Goal: Transaction & Acquisition: Purchase product/service

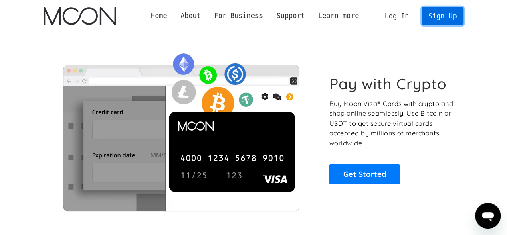
click at [438, 20] on link "Sign Up" at bounding box center [443, 16] width 42 height 18
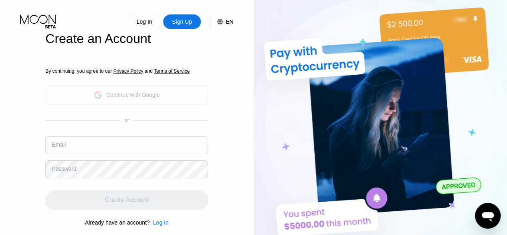
click at [143, 98] on div "Continue with Google" at bounding box center [133, 94] width 54 height 6
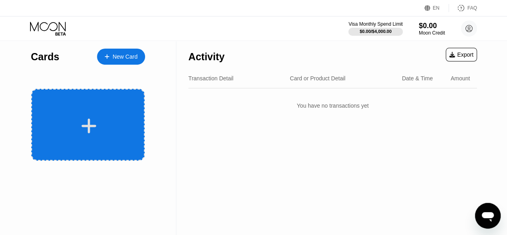
click at [93, 127] on icon at bounding box center [89, 126] width 16 height 18
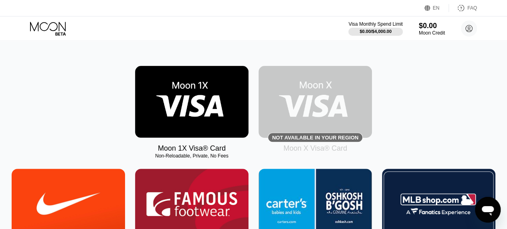
scroll to position [107, 0]
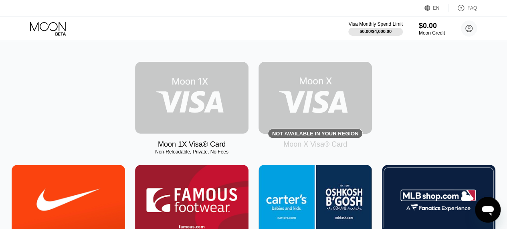
click at [181, 105] on img at bounding box center [191, 98] width 113 height 72
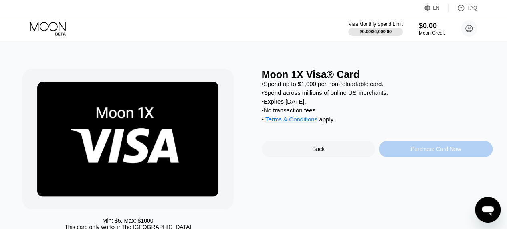
click at [423, 152] on div "Purchase Card Now" at bounding box center [436, 149] width 50 height 6
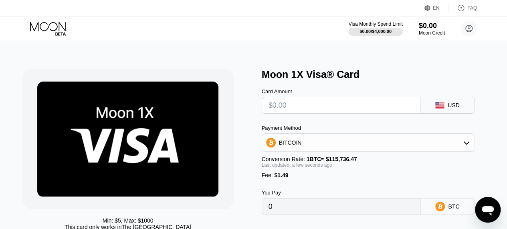
click at [334, 113] on input "text" at bounding box center [342, 105] width 146 height 16
type input "$1"
type input "0.00002152"
type input "$10"
type input "0.00009928"
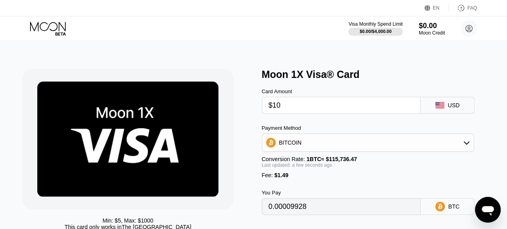
type input "$100"
type input "0.00087691"
type input "$1"
type input "0"
type input "$4"
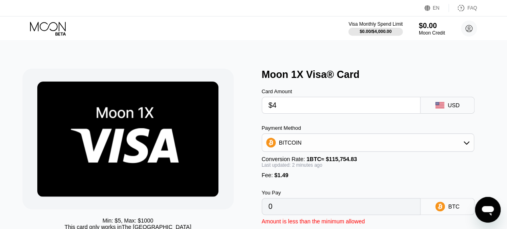
type input "0.00004743"
type input "$46"
type input "0.00041027"
type input "$4"
type input "0"
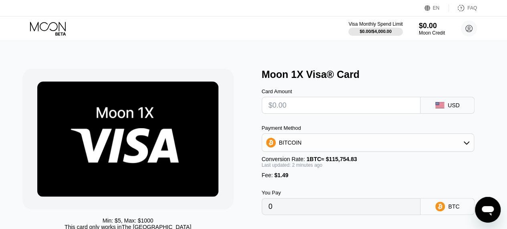
type input "$5"
type input "0.00005607"
type input "$50"
type input "0.00044482"
type input "$5"
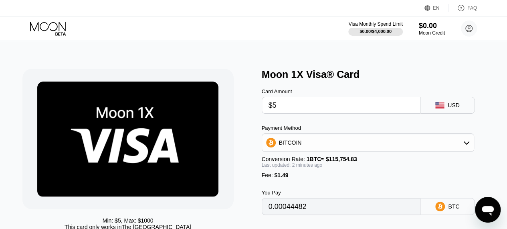
type input "0.00005607"
type input "$50"
type input "0.00044482"
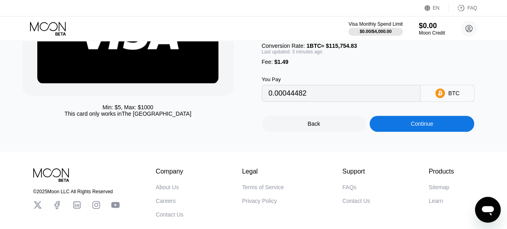
scroll to position [111, 0]
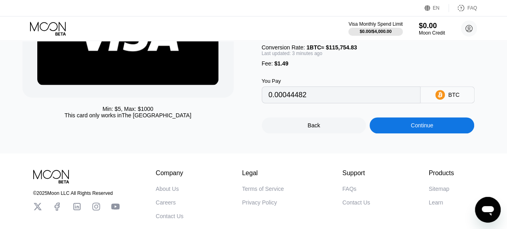
type input "$50"
click at [452, 98] on div "BTC" at bounding box center [453, 94] width 11 height 6
click at [443, 99] on icon at bounding box center [440, 95] width 10 height 10
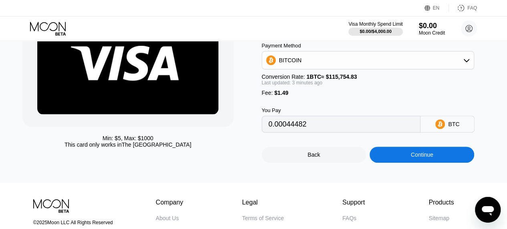
scroll to position [81, 0]
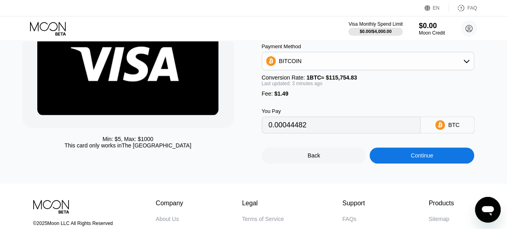
click at [455, 67] on div "BITCOIN" at bounding box center [368, 61] width 212 height 16
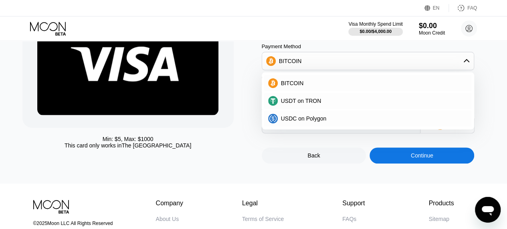
click at [342, 99] on div "USDT on TRON" at bounding box center [368, 101] width 208 height 16
type input "52.01"
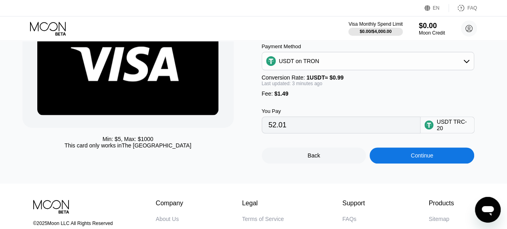
click at [335, 125] on input "52.01" at bounding box center [342, 125] width 146 height 16
click at [313, 126] on input "52.01" at bounding box center [342, 125] width 146 height 16
click at [314, 123] on div "52.01" at bounding box center [341, 124] width 159 height 17
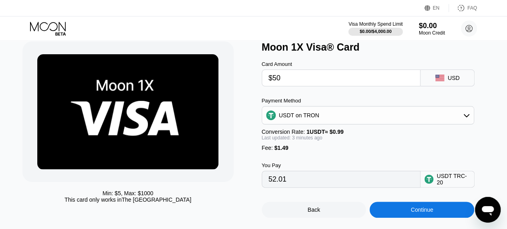
scroll to position [26, 0]
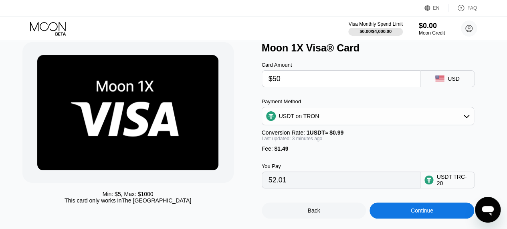
click at [320, 77] on input "$50" at bounding box center [342, 79] width 146 height 16
type input "$5"
type input "6.56"
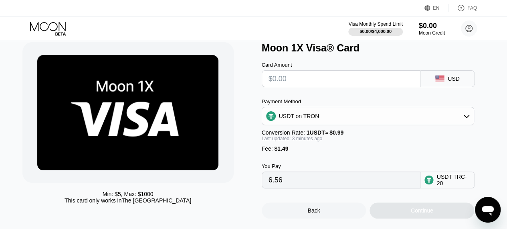
type input "0.00"
type input "$5"
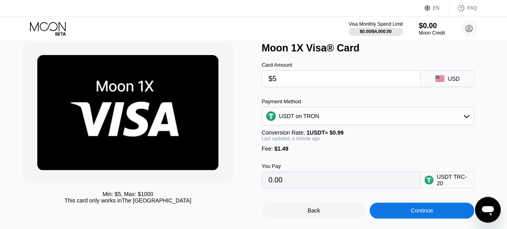
type input "6.56"
type input "$5"
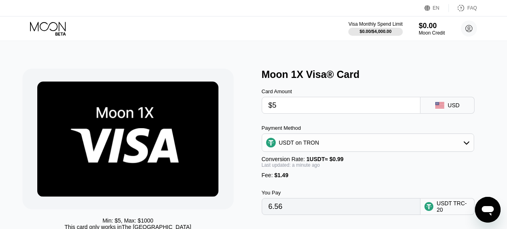
scroll to position [26, 0]
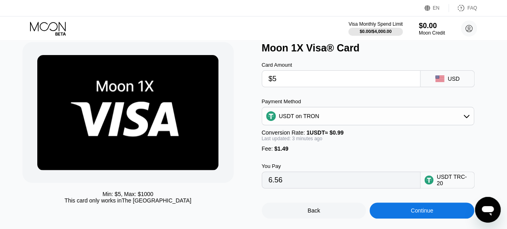
type input "$50"
type input "52.01"
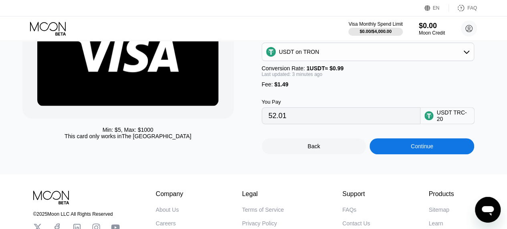
scroll to position [91, 0]
click at [437, 154] on div "Continue" at bounding box center [422, 146] width 105 height 16
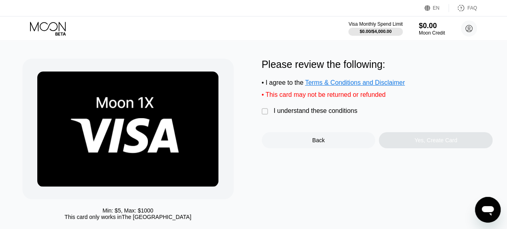
scroll to position [16, 0]
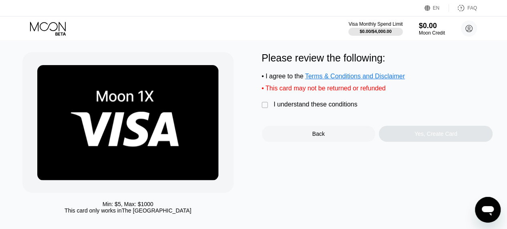
click at [267, 109] on div "" at bounding box center [266, 105] width 8 height 8
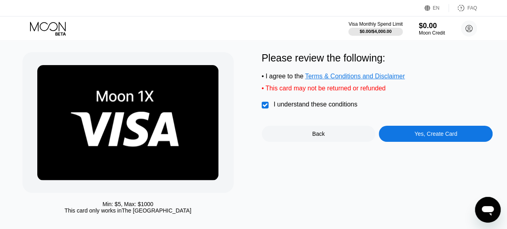
scroll to position [0, 0]
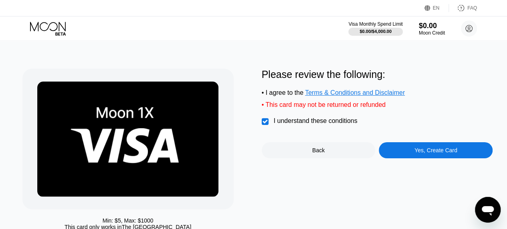
click at [437, 153] on div "Yes, Create Card" at bounding box center [436, 150] width 43 height 6
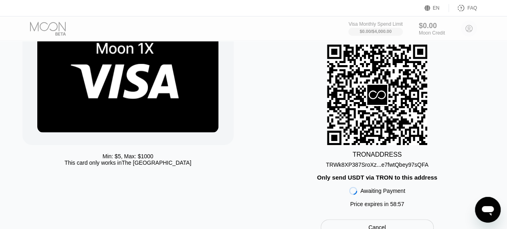
scroll to position [65, 0]
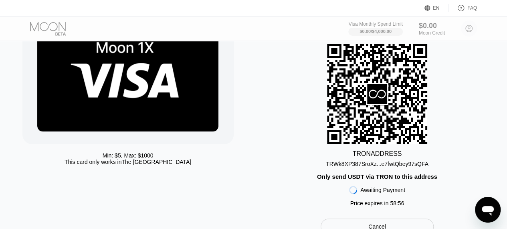
click at [421, 166] on div "TRWk8XP387SroXz...e7fwtQbey97sQFA" at bounding box center [377, 163] width 103 height 6
click at [415, 167] on div "TRWk8XP387SroXz...e7fwtQbey97sQFA" at bounding box center [377, 163] width 103 height 6
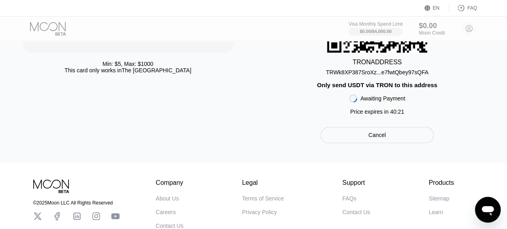
scroll to position [156, 0]
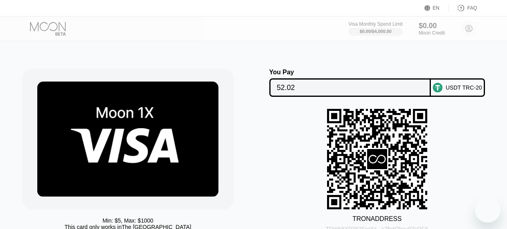
click at [403, 225] on div "TRWk8XP387SroXz...e7fwtQbey97sQFA" at bounding box center [377, 228] width 103 height 6
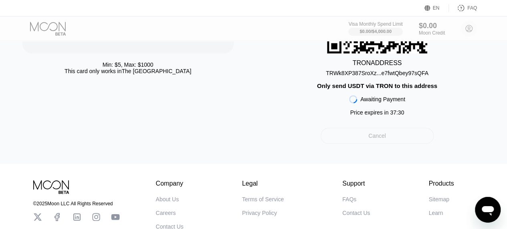
click at [406, 144] on div "Cancel" at bounding box center [377, 135] width 113 height 16
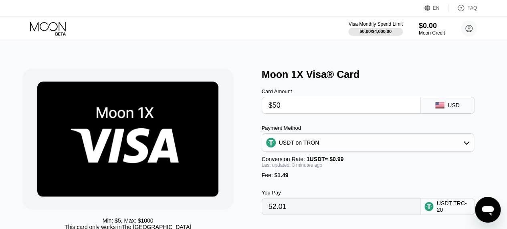
click at [301, 116] on div "Card Amount $50 USD Payment Method USDT on TRON Conversion Rate: 1 USDT ≈ $0.99…" at bounding box center [377, 147] width 231 height 134
click at [297, 111] on input "$50" at bounding box center [342, 105] width 146 height 16
type input "$5"
type input "0.00"
type input "$4"
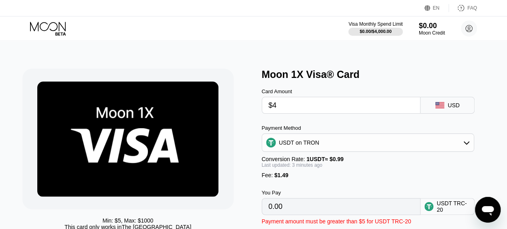
type input "5.55"
type input "$45"
type input "46.96"
click at [293, 110] on input "$45" at bounding box center [342, 105] width 146 height 16
type input "$4"
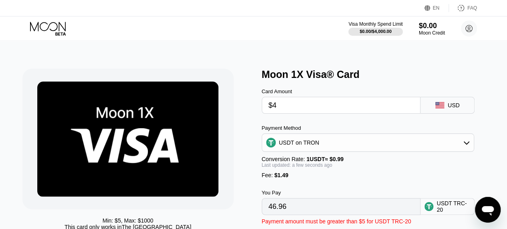
type input "5.55"
type input "0.00"
type input "$4"
type input "5.55"
type input "$46"
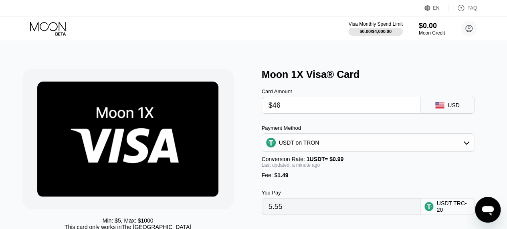
type input "47.97"
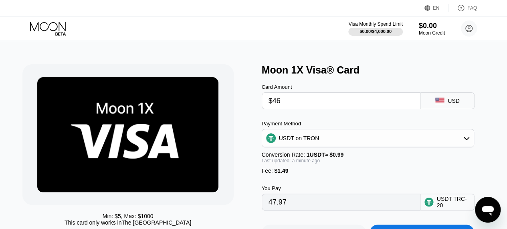
scroll to position [2, 0]
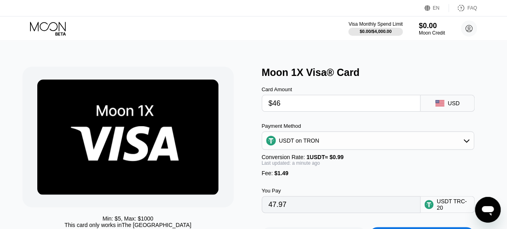
type input "$4"
type input "5.55"
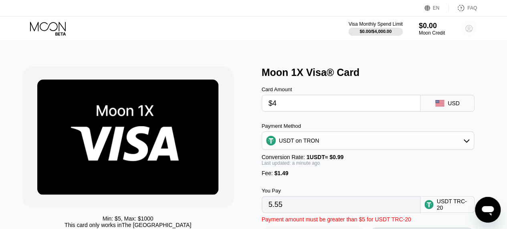
click at [475, 28] on circle at bounding box center [469, 28] width 16 height 16
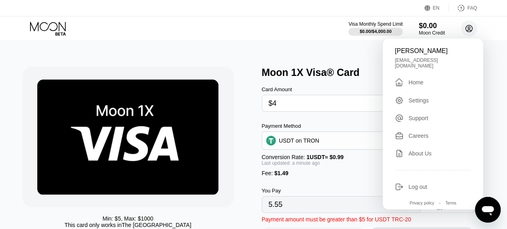
click at [475, 28] on circle at bounding box center [469, 28] width 16 height 16
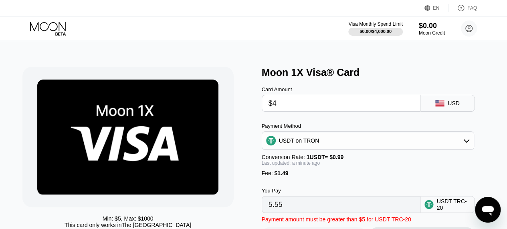
click at [336, 108] on input "$4" at bounding box center [342, 103] width 146 height 16
type input "$46"
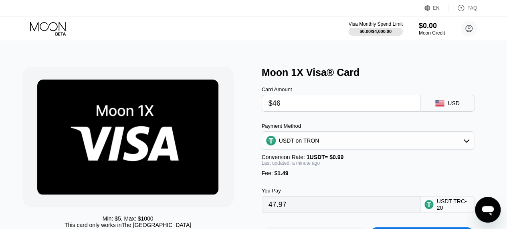
type input "47.97"
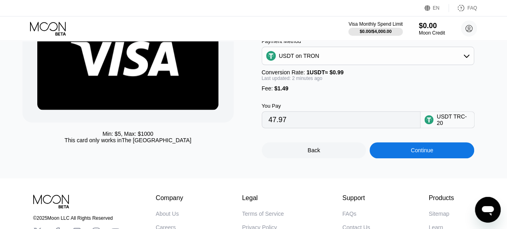
scroll to position [107, 0]
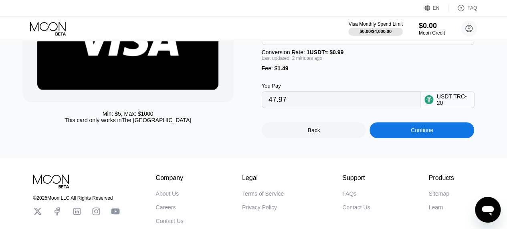
type input "$46"
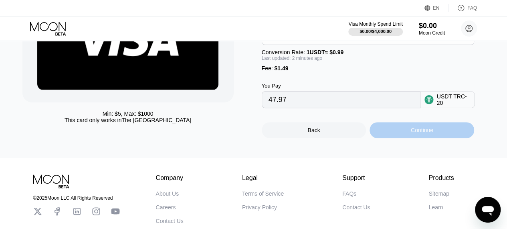
click at [425, 138] on div "Continue" at bounding box center [422, 130] width 105 height 16
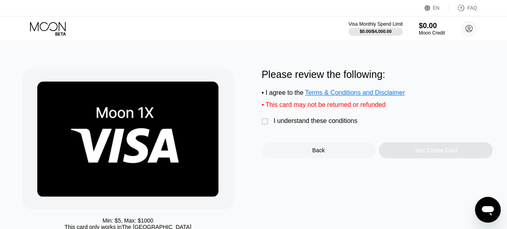
click at [267, 125] on div "" at bounding box center [266, 121] width 8 height 8
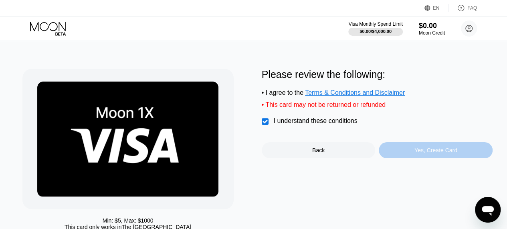
click at [425, 153] on div "Yes, Create Card" at bounding box center [436, 150] width 43 height 6
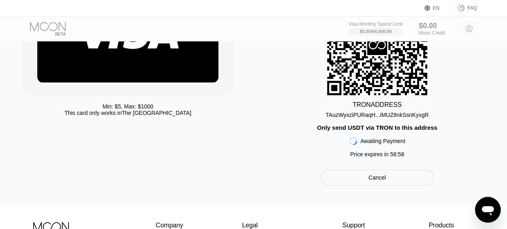
scroll to position [129, 0]
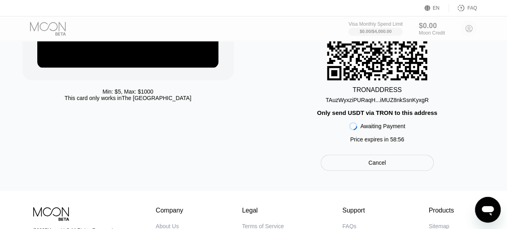
click at [390, 103] on div "TAuzWyxziPURaqH...iMUZ8nkSsnKyxgR" at bounding box center [377, 100] width 103 height 6
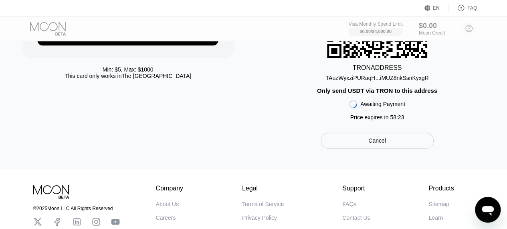
scroll to position [149, 0]
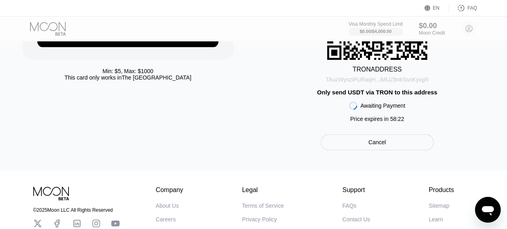
click at [398, 82] on div "TAuzWyxziPURaqH...iMUZ8nkSsnKyxgR" at bounding box center [377, 79] width 103 height 6
click at [306, 136] on div "You Pay 47.97 USDT TRC-20 TRON ADDRESS TAuzWyxziPURaqH...iMUZ8nkSsnKyxgR Only s…" at bounding box center [377, 34] width 231 height 231
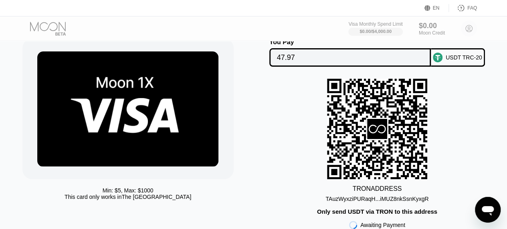
scroll to position [28, 0]
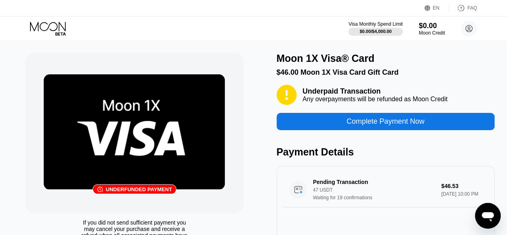
click at [160, 191] on div "Underfunded payment" at bounding box center [139, 189] width 66 height 6
click at [362, 122] on div "Complete Payment Now" at bounding box center [386, 121] width 78 height 9
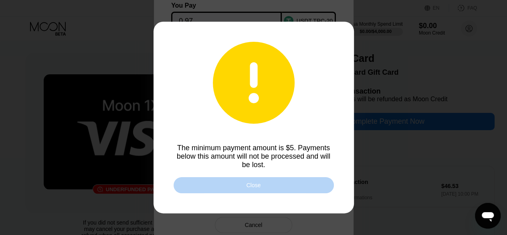
click at [287, 188] on div "Close" at bounding box center [254, 185] width 160 height 16
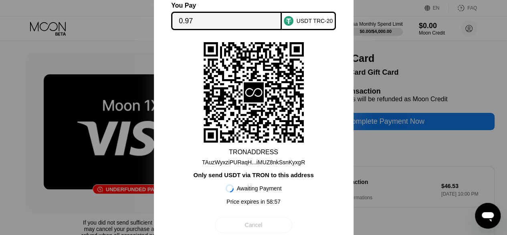
click at [259, 225] on div "Cancel" at bounding box center [254, 224] width 18 height 7
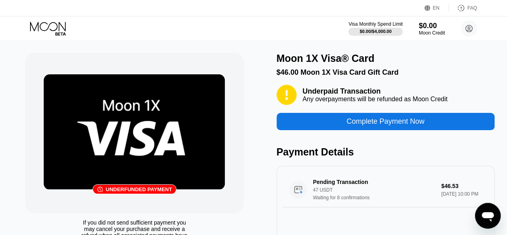
click at [137, 188] on div "Underfunded payment" at bounding box center [139, 189] width 66 height 6
click at [97, 189] on div "󰗎 Underfunded payment" at bounding box center [135, 189] width 84 height 10
click at [283, 102] on icon at bounding box center [287, 95] width 20 height 20
click at [316, 73] on div "$46.00 Moon 1X Visa Card Gift Card" at bounding box center [386, 72] width 218 height 8
click at [156, 201] on div "󰗎 Underfunded payment" at bounding box center [134, 133] width 218 height 160
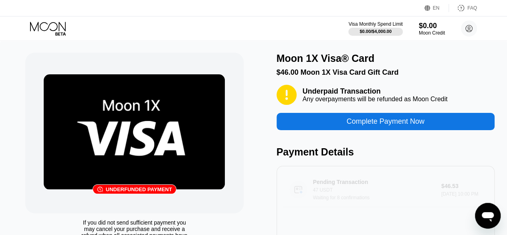
click at [454, 183] on div "Pending Transaction 47 USDT Waiting for 8 confirmations $46.53 Sep 18, 2025 10:…" at bounding box center [385, 189] width 205 height 35
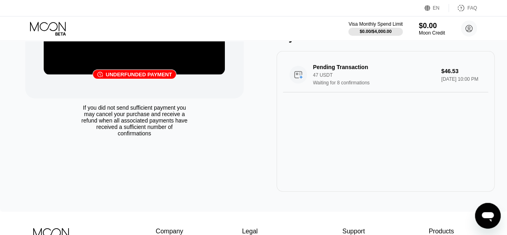
scroll to position [139, 0]
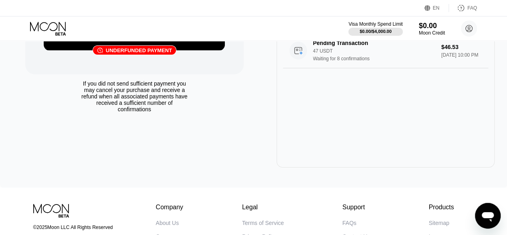
click at [105, 97] on div "If you did not send sufficient payment you may cancel your purchase and receive…" at bounding box center [134, 96] width 109 height 32
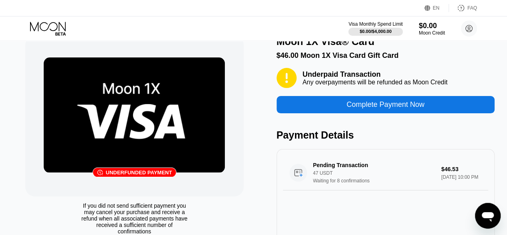
scroll to position [14, 0]
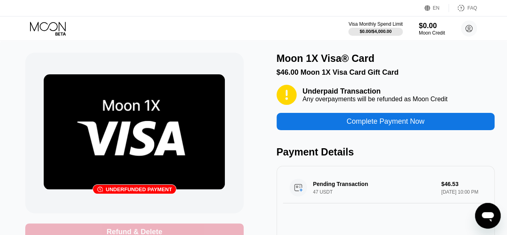
click at [154, 231] on div "Refund & Delete" at bounding box center [135, 231] width 56 height 9
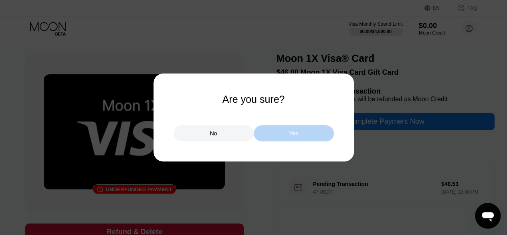
click at [285, 133] on div "Yes" at bounding box center [294, 133] width 80 height 16
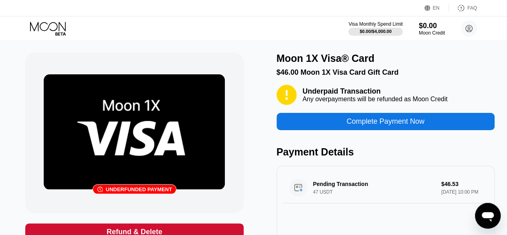
scroll to position [6, 0]
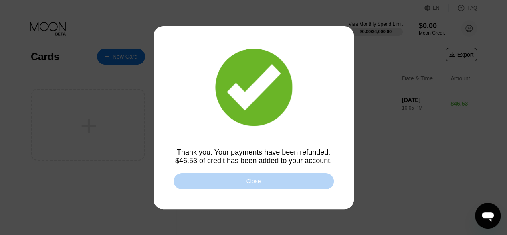
click at [267, 178] on div "Close" at bounding box center [254, 181] width 160 height 16
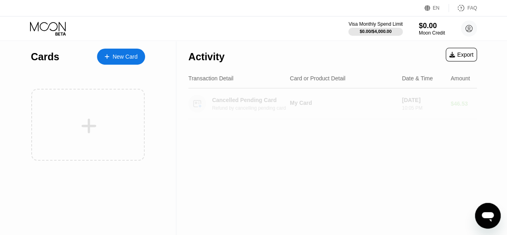
click at [375, 102] on div "My Card" at bounding box center [343, 102] width 106 height 6
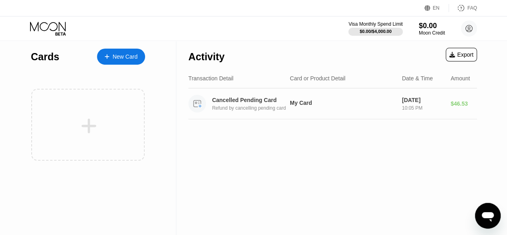
click at [375, 102] on div "My Card" at bounding box center [343, 102] width 106 height 6
click at [437, 100] on div "[DATE]" at bounding box center [423, 100] width 42 height 6
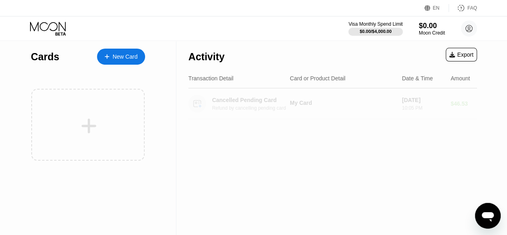
click at [437, 100] on div "[DATE]" at bounding box center [423, 100] width 42 height 6
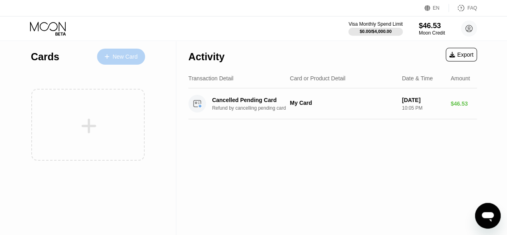
click at [126, 55] on div "New Card" at bounding box center [125, 56] width 25 height 7
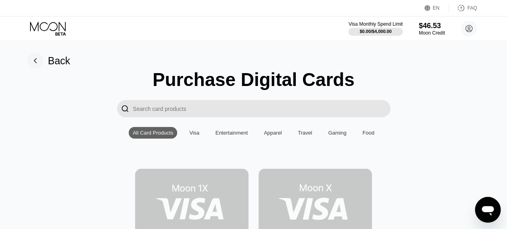
click at [206, 208] on img at bounding box center [191, 204] width 113 height 72
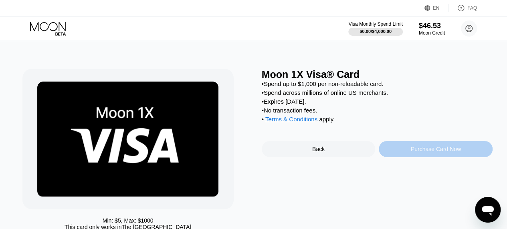
click at [427, 152] on div "Purchase Card Now" at bounding box center [436, 149] width 50 height 6
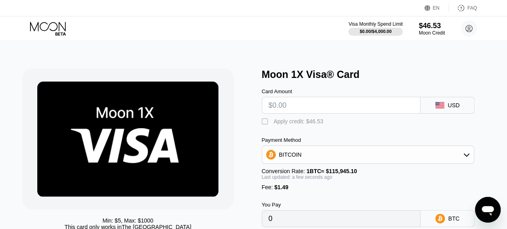
click at [264, 125] on div "" at bounding box center [266, 121] width 8 height 8
click at [306, 103] on input "text" at bounding box center [342, 105] width 146 height 16
type input "$46"
type input "0.00000828"
type input "$46.5"
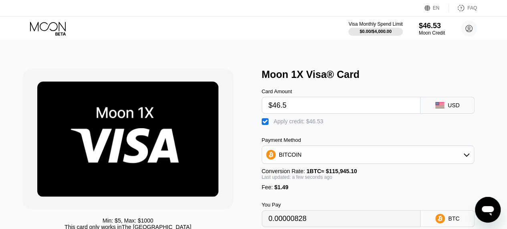
type input "0.00001259"
type input "$46.53"
type input "0.00001285"
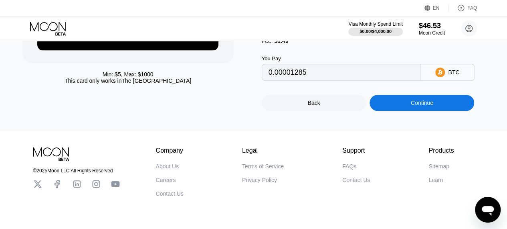
scroll to position [148, 0]
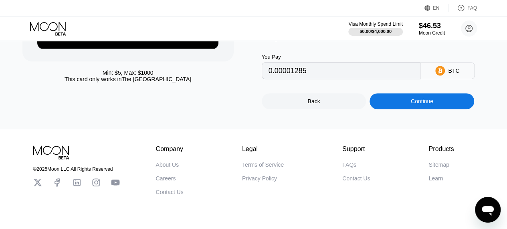
type input "$46.53"
click at [440, 109] on div "Continue" at bounding box center [422, 101] width 105 height 16
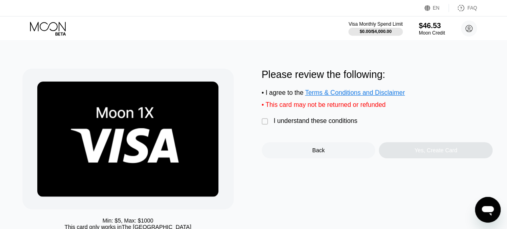
click at [263, 125] on div "" at bounding box center [266, 121] width 8 height 8
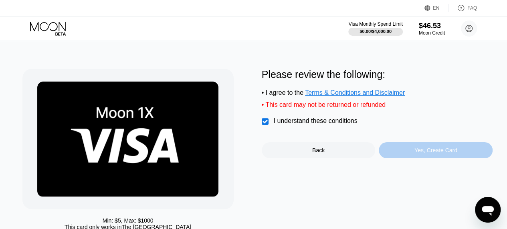
click at [414, 158] on div "Yes, Create Card" at bounding box center [436, 150] width 114 height 16
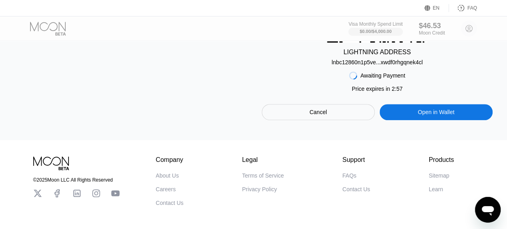
scroll to position [184, 0]
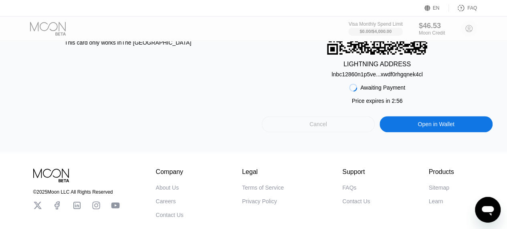
click at [320, 127] on div "Cancel" at bounding box center [318, 123] width 18 height 7
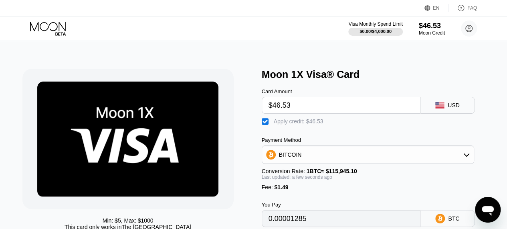
click at [444, 152] on div "BITCOIN" at bounding box center [368, 154] width 212 height 16
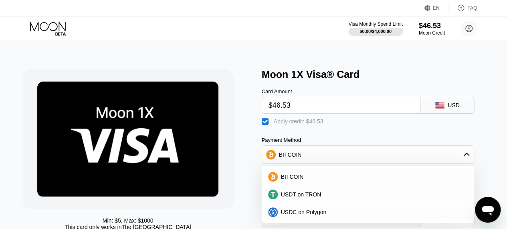
click at [443, 155] on div "BITCOIN" at bounding box center [368, 154] width 212 height 16
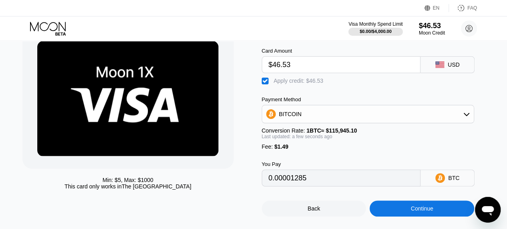
scroll to position [44, 0]
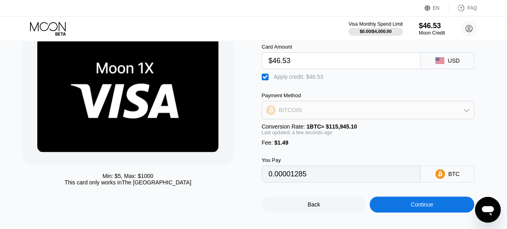
click at [454, 116] on div "BITCOIN" at bounding box center [368, 110] width 212 height 16
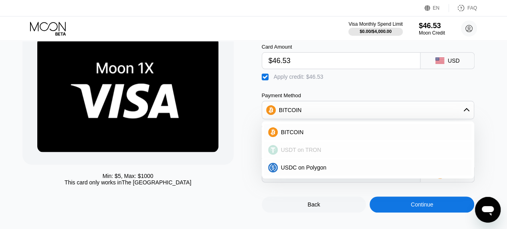
click at [416, 158] on div "USDT on TRON" at bounding box center [368, 150] width 208 height 16
type input "1.51"
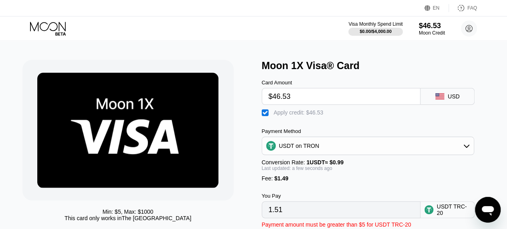
scroll to position [8, 0]
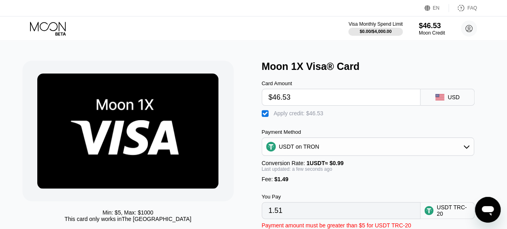
click at [309, 103] on input "$46.53" at bounding box center [342, 97] width 146 height 16
type input "$46."
type input "0.97"
type input "$4"
type input "0.00"
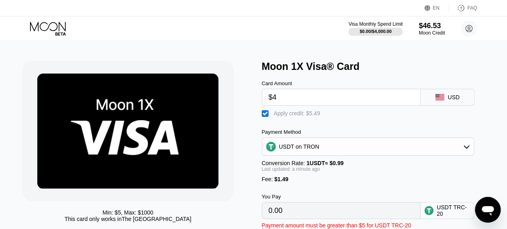
type input "$46"
type input "0.97"
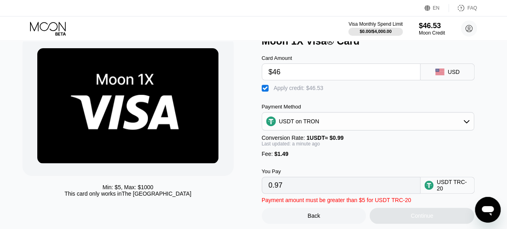
scroll to position [33, 0]
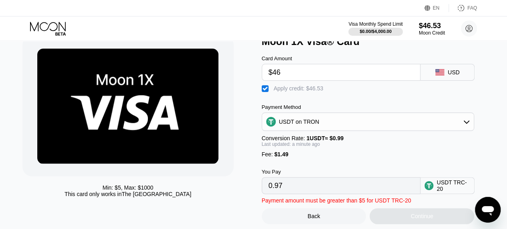
click at [305, 102] on div "Card Amount $46 USD  Apply credit: $46.53 Payment Method USDT on TRON Conversi…" at bounding box center [377, 120] width 231 height 146
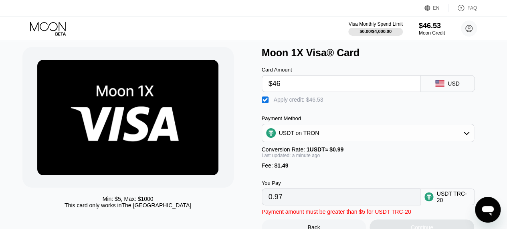
scroll to position [22, 0]
click at [310, 83] on input "$46" at bounding box center [342, 83] width 146 height 16
type input "$4"
type input "0.00"
type input "$46"
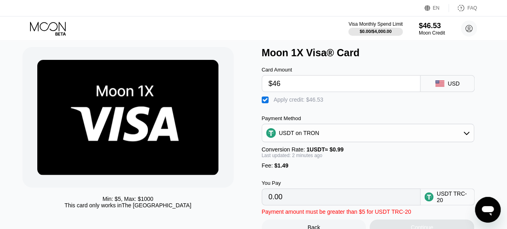
type input "0.97"
type input "$4"
type input "0.00"
type input "$45"
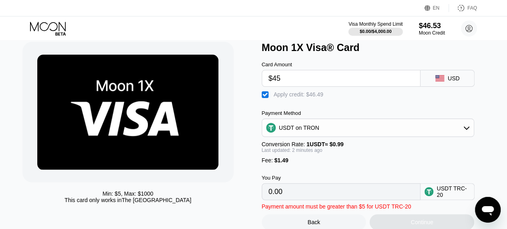
scroll to position [26, 0]
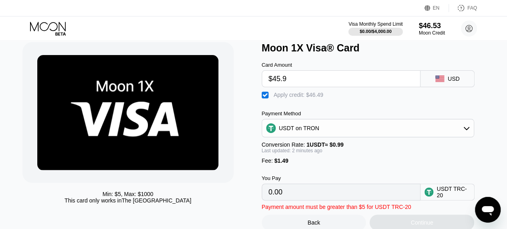
type input "$45.99"
type input "0.96"
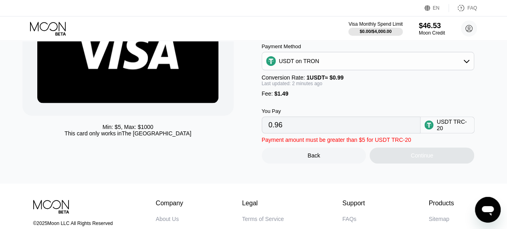
scroll to position [119, 0]
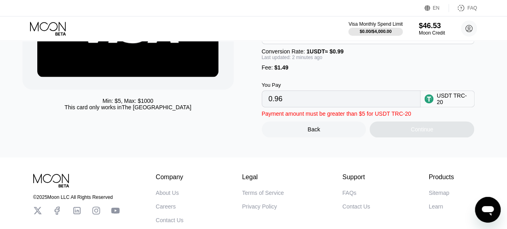
click at [343, 107] on input "0.96" at bounding box center [342, 99] width 146 height 16
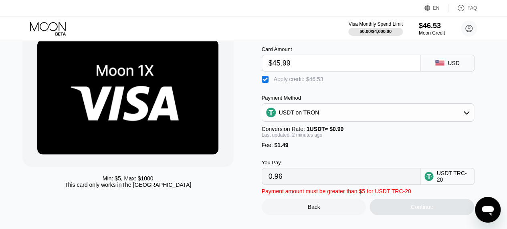
scroll to position [42, 0]
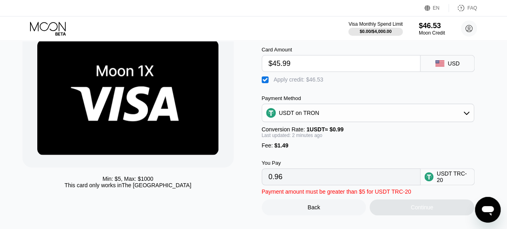
click at [347, 67] on input "$45.99" at bounding box center [342, 63] width 146 height 16
type input "$45.9"
type input "0.87"
type input "$45."
type input "0.00"
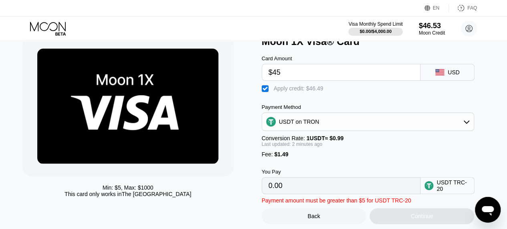
scroll to position [30, 0]
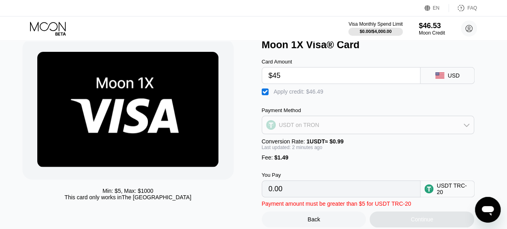
click at [314, 133] on div "USDT on TRON" at bounding box center [368, 125] width 212 height 16
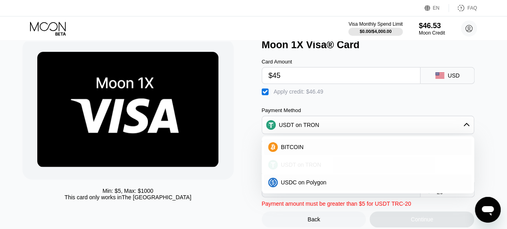
click at [314, 167] on span "USDT on TRON" at bounding box center [301, 164] width 40 height 6
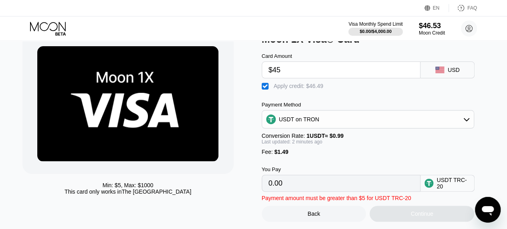
scroll to position [33, 0]
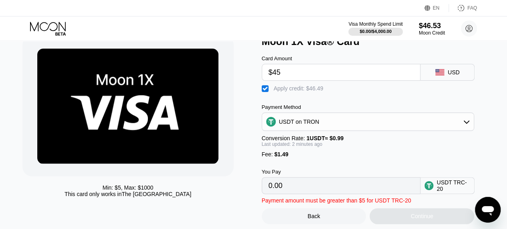
click at [306, 73] on input "$45" at bounding box center [342, 72] width 146 height 16
type input "$4"
type input "$46"
type input "0.97"
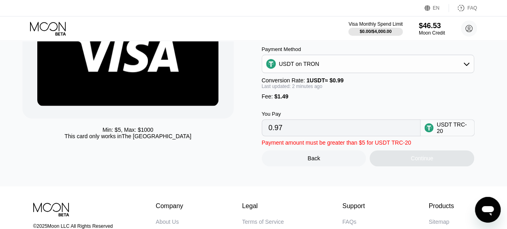
scroll to position [93, 0]
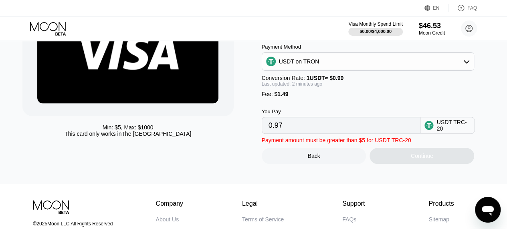
click at [344, 164] on div "Back" at bounding box center [314, 156] width 105 height 16
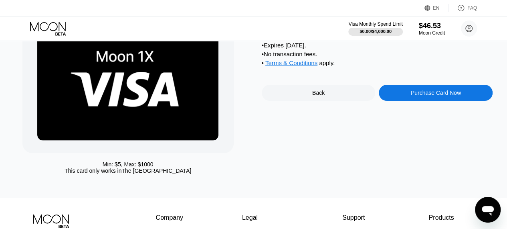
scroll to position [55, 0]
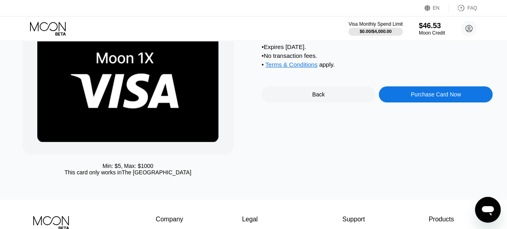
click at [426, 97] on div "Purchase Card Now" at bounding box center [436, 94] width 50 height 6
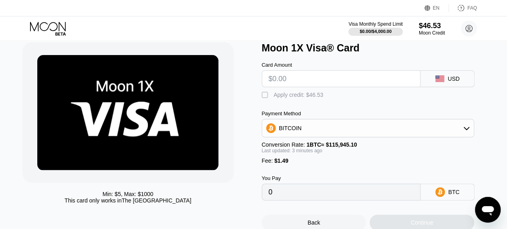
scroll to position [25, 0]
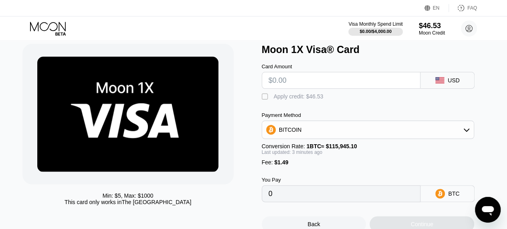
click at [368, 81] on input "text" at bounding box center [342, 80] width 146 height 16
type input "$4"
type input "0.00004735"
type input "$45"
type input "0.00040097"
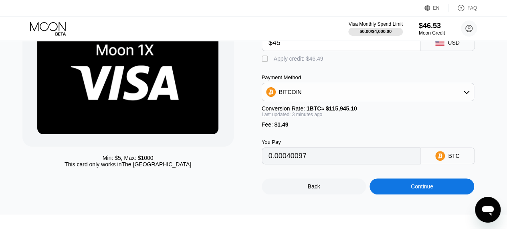
scroll to position [63, 0]
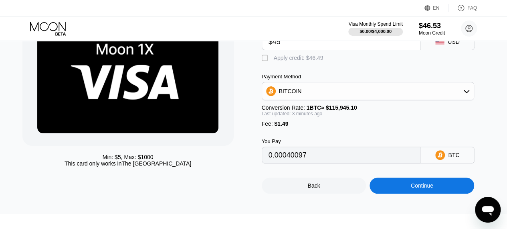
type input "$45"
click at [431, 99] on div "BITCOIN" at bounding box center [368, 91] width 212 height 16
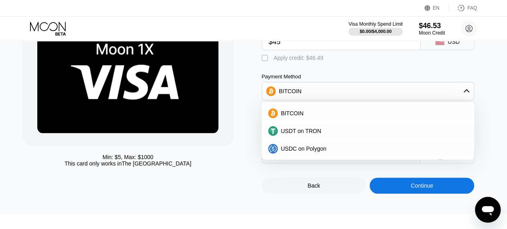
click at [331, 139] on div "USDT on TRON" at bounding box center [368, 131] width 208 height 16
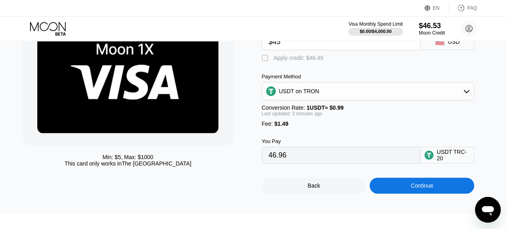
click at [265, 61] on div "" at bounding box center [266, 58] width 8 height 8
type input "0.00"
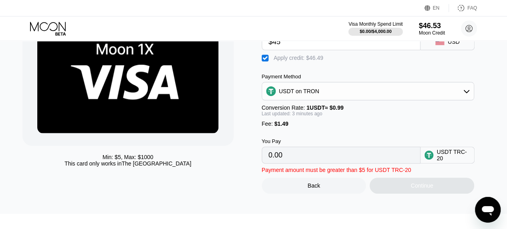
click at [350, 163] on input "0.00" at bounding box center [342, 155] width 146 height 16
click at [447, 157] on div "USDT TRC-20" at bounding box center [448, 154] width 54 height 17
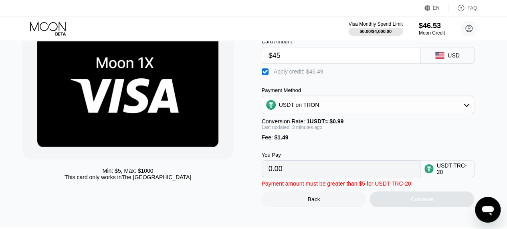
scroll to position [49, 0]
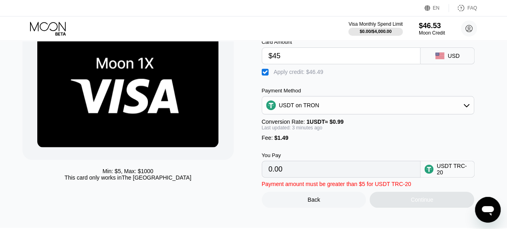
click at [457, 175] on div "USDT TRC-20" at bounding box center [454, 168] width 34 height 13
click at [389, 155] on div "You Pay 0.00 USDT TRC-20" at bounding box center [377, 159] width 231 height 36
click at [378, 175] on input "0.00" at bounding box center [342, 169] width 146 height 16
click at [335, 177] on input "0.00" at bounding box center [342, 169] width 146 height 16
click at [303, 177] on input "0.00" at bounding box center [342, 169] width 146 height 16
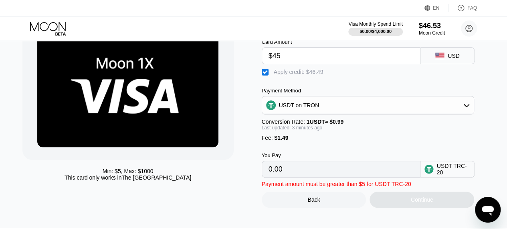
click at [281, 172] on input "0.00" at bounding box center [342, 169] width 146 height 16
click at [288, 177] on input "0.00" at bounding box center [342, 169] width 146 height 16
click at [435, 28] on div "$46.53" at bounding box center [432, 25] width 27 height 8
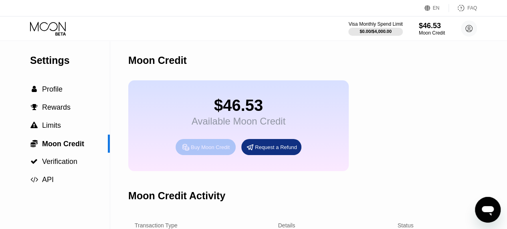
click at [207, 155] on div "Buy Moon Credit" at bounding box center [206, 147] width 60 height 16
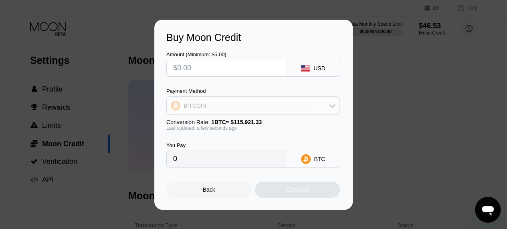
click at [308, 109] on div "BITCOIN" at bounding box center [253, 105] width 173 height 16
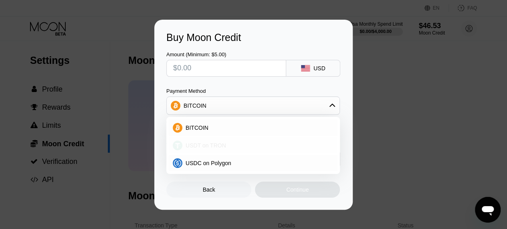
click at [247, 141] on div "USDT on TRON" at bounding box center [253, 145] width 169 height 16
type input "0.00"
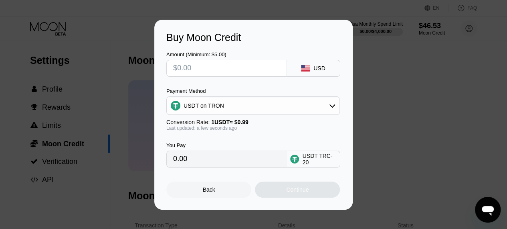
click at [250, 74] on input "text" at bounding box center [226, 68] width 106 height 16
drag, startPoint x: 250, startPoint y: 74, endPoint x: 384, endPoint y: 48, distance: 136.0
click at [384, 48] on div "Buy Moon Credit Amount (Minimum: $5.00) USD Payment Method USDT on TRON Convers…" at bounding box center [253, 115] width 507 height 190
click at [221, 188] on div "Back" at bounding box center [208, 189] width 85 height 16
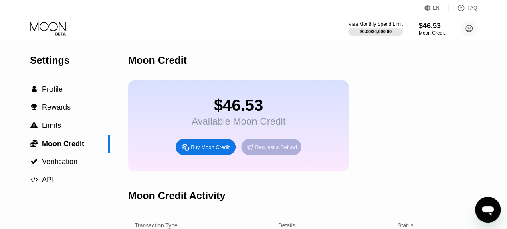
click at [289, 148] on div "Request a Refund" at bounding box center [271, 147] width 60 height 16
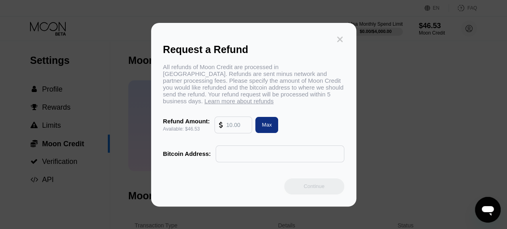
click at [341, 38] on icon at bounding box center [340, 39] width 6 height 6
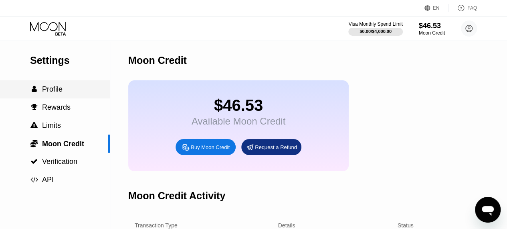
click at [57, 93] on span "Profile" at bounding box center [52, 89] width 20 height 8
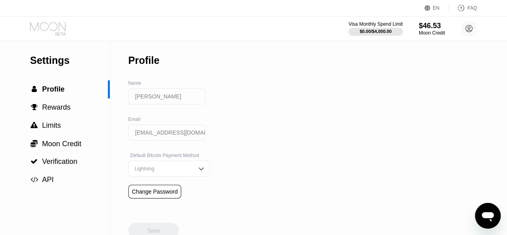
click at [35, 28] on icon at bounding box center [48, 26] width 36 height 9
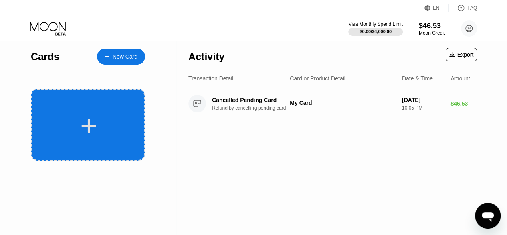
click at [95, 117] on icon at bounding box center [89, 126] width 16 height 18
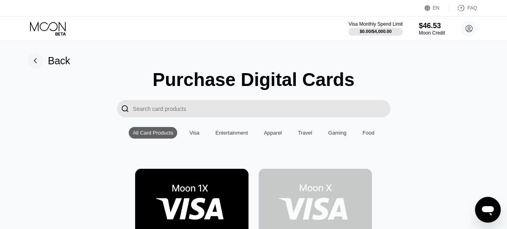
click at [230, 186] on img at bounding box center [191, 204] width 113 height 72
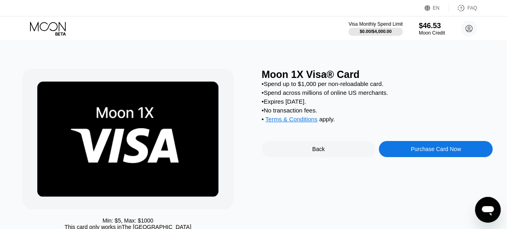
click at [403, 153] on div "Purchase Card Now" at bounding box center [436, 149] width 114 height 16
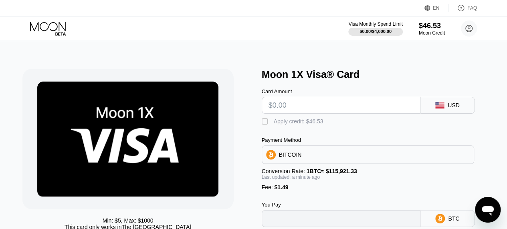
type input "0"
click at [312, 111] on input "text" at bounding box center [342, 105] width 146 height 16
type input "$45"
type input "0.00040105"
type input "$45"
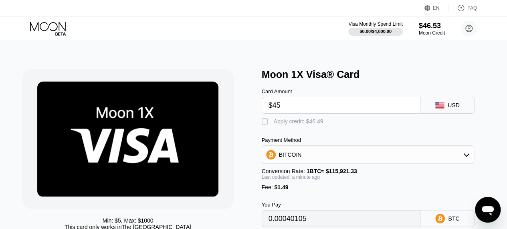
click at [267, 124] on div "" at bounding box center [266, 121] width 8 height 8
click at [357, 157] on div "BITCOIN" at bounding box center [368, 154] width 212 height 16
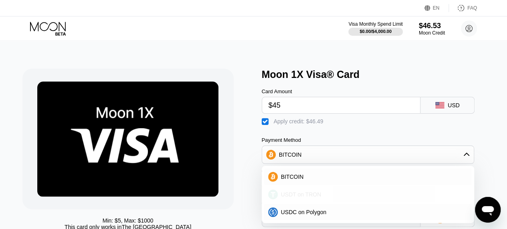
click at [336, 197] on div "USDT on TRON" at bounding box center [373, 194] width 190 height 6
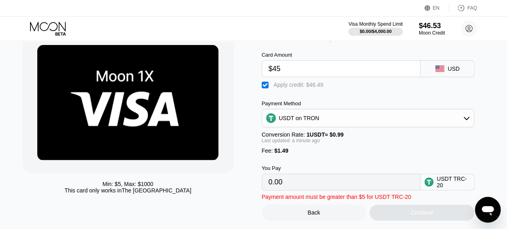
scroll to position [43, 0]
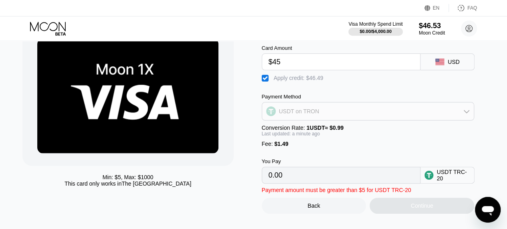
click at [436, 114] on div "USDT on TRON" at bounding box center [368, 111] width 212 height 16
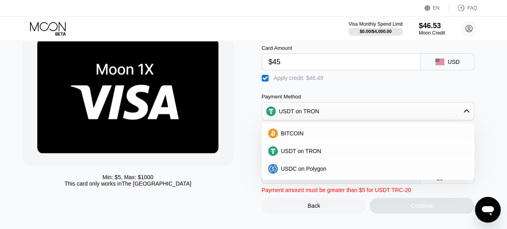
click at [407, 141] on div "BITCOIN" at bounding box center [368, 133] width 208 height 16
type input "0"
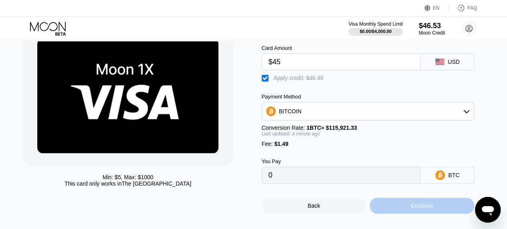
click at [425, 208] on div "Continue" at bounding box center [422, 205] width 22 height 6
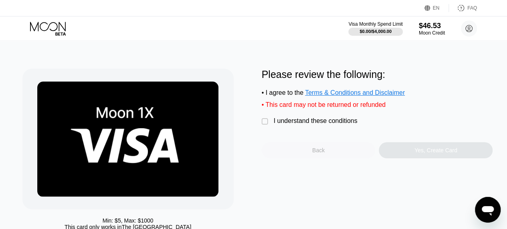
click at [293, 158] on div "Back" at bounding box center [319, 150] width 114 height 16
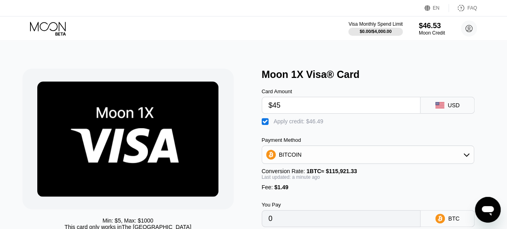
click at [314, 108] on input "$45" at bounding box center [342, 105] width 146 height 16
click at [400, 162] on div "BITCOIN" at bounding box center [368, 154] width 212 height 16
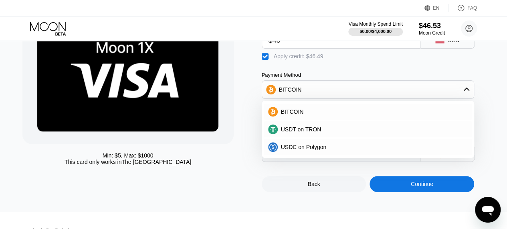
scroll to position [65, 0]
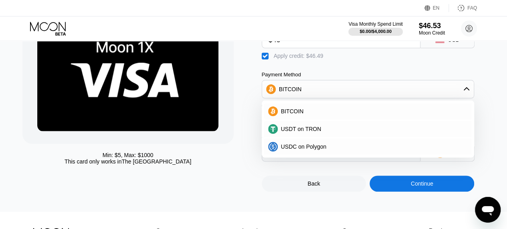
click at [362, 92] on div "BITCOIN" at bounding box center [368, 89] width 212 height 16
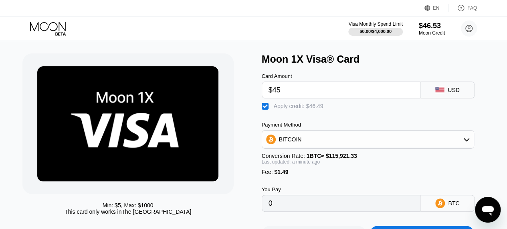
scroll to position [0, 0]
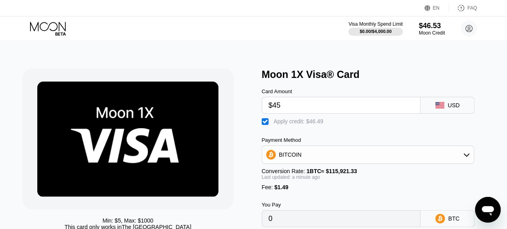
click at [326, 110] on input "$45" at bounding box center [342, 105] width 146 height 16
type input "$4"
type input "$46"
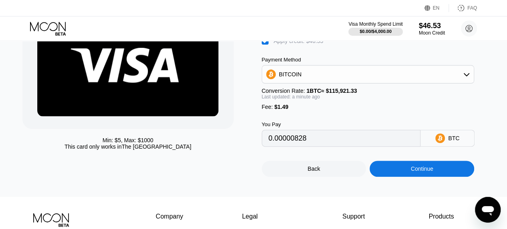
scroll to position [83, 0]
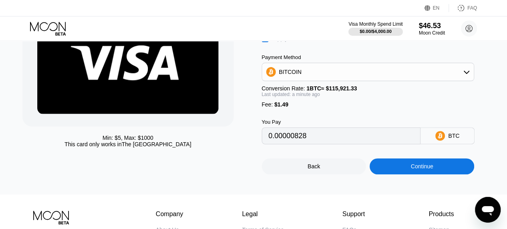
click at [423, 169] on div "Continue" at bounding box center [422, 166] width 22 height 6
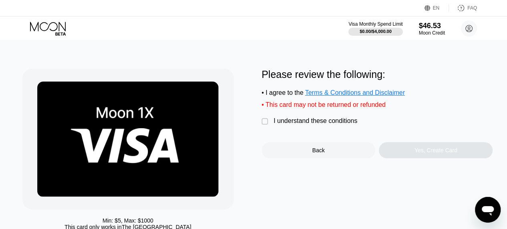
click at [268, 125] on div "" at bounding box center [266, 121] width 8 height 8
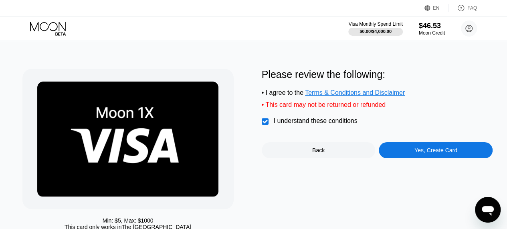
click at [443, 153] on div "Yes, Create Card" at bounding box center [436, 150] width 43 height 6
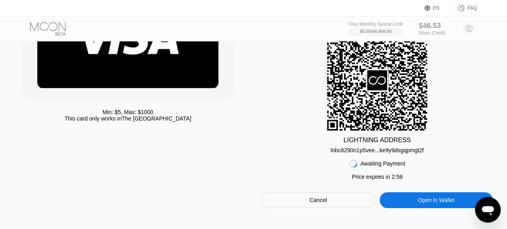
scroll to position [120, 0]
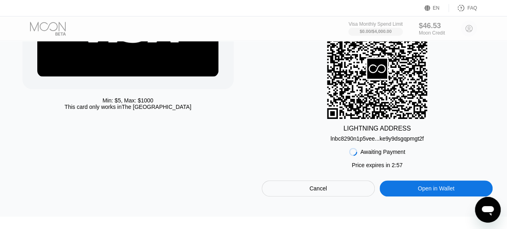
click at [337, 192] on div "Cancel" at bounding box center [318, 188] width 113 height 16
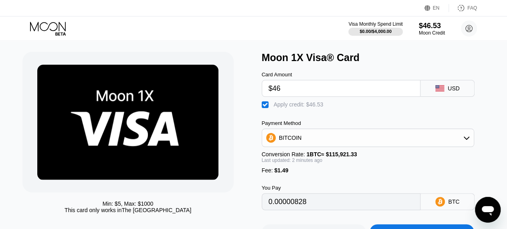
scroll to position [18, 0]
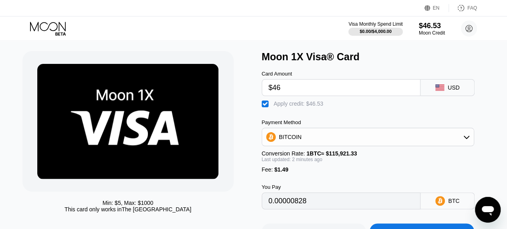
click at [421, 135] on div "BITCOIN" at bounding box center [368, 137] width 212 height 16
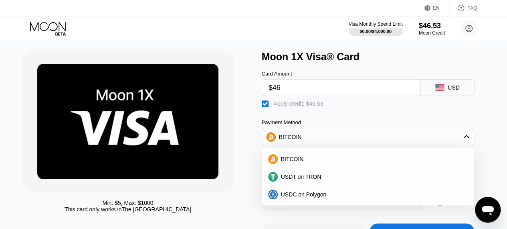
click at [368, 184] on div "USDT on TRON" at bounding box center [368, 176] width 208 height 16
type input "0.97"
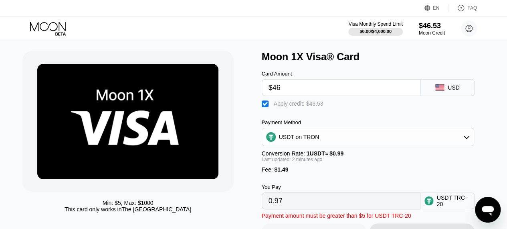
click at [311, 85] on input "$46" at bounding box center [342, 87] width 146 height 16
type input "$4"
type input "0.00"
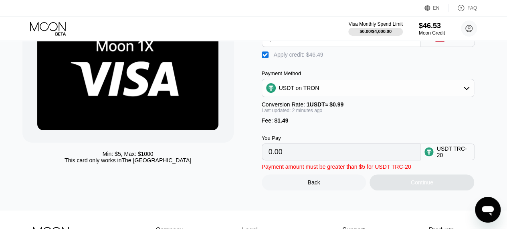
scroll to position [69, 0]
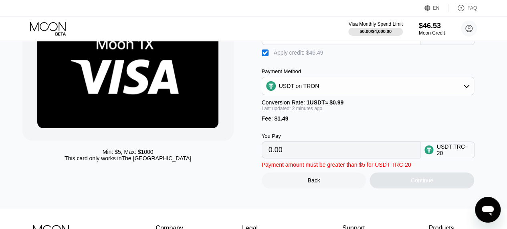
type input "$45"
click at [421, 91] on div "USDT on TRON" at bounding box center [368, 86] width 212 height 16
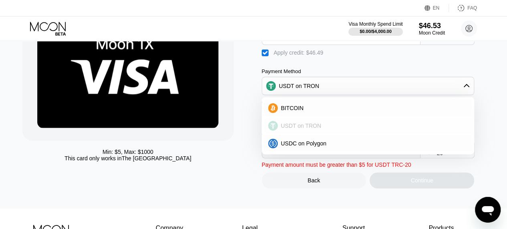
click at [365, 109] on div "BITCOIN" at bounding box center [373, 108] width 190 height 6
type input "0"
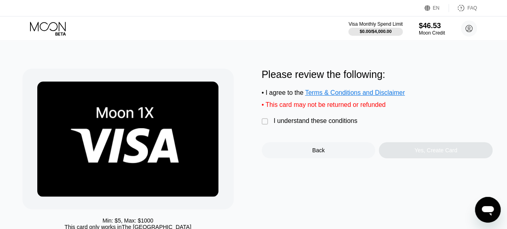
click at [265, 125] on div "" at bounding box center [266, 121] width 8 height 8
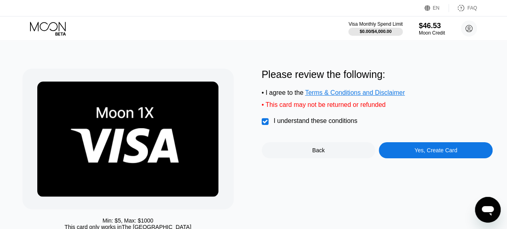
click at [435, 158] on div "Yes, Create Card" at bounding box center [436, 150] width 114 height 16
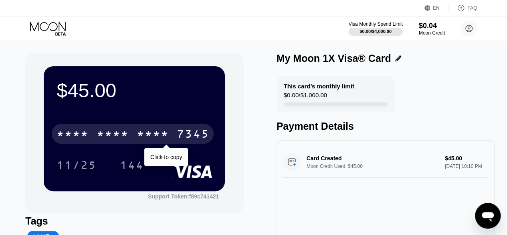
click at [116, 141] on div "* * * *" at bounding box center [113, 134] width 32 height 13
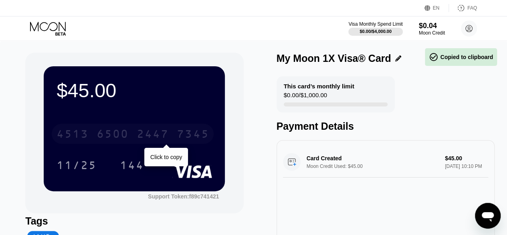
click at [131, 131] on div "[CREDIT_CARD_NUMBER]" at bounding box center [133, 133] width 162 height 20
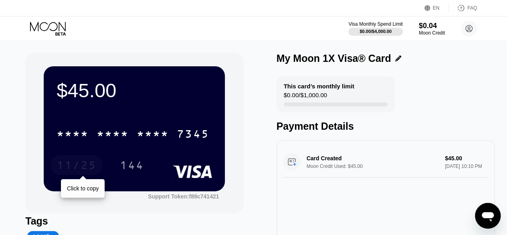
click at [83, 162] on div "11/25" at bounding box center [77, 166] width 40 height 13
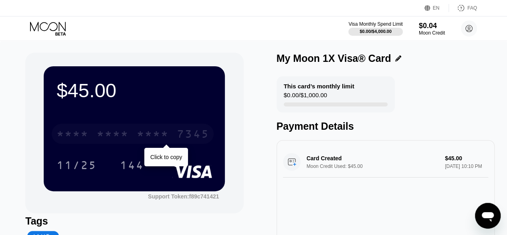
click at [158, 138] on div "* * * *" at bounding box center [153, 134] width 32 height 13
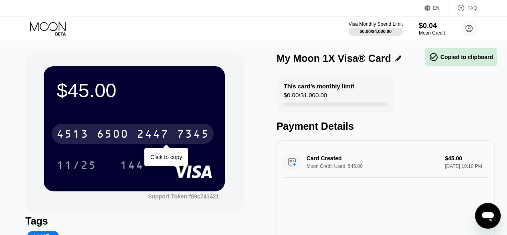
click at [158, 138] on div "2447" at bounding box center [153, 134] width 32 height 13
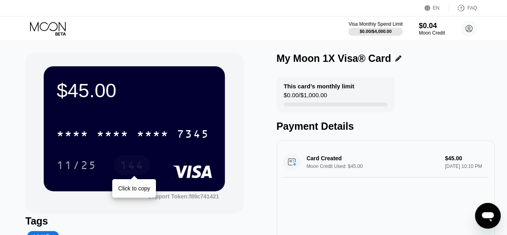
click at [126, 172] on div "144" at bounding box center [132, 166] width 24 height 13
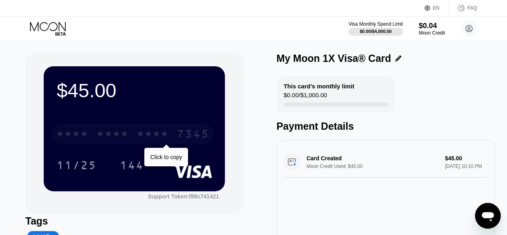
click at [109, 135] on div "* * * *" at bounding box center [113, 134] width 32 height 13
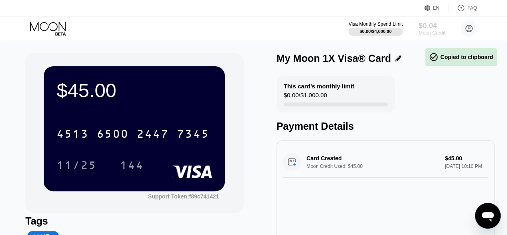
click at [422, 28] on div "$0.04" at bounding box center [432, 25] width 27 height 8
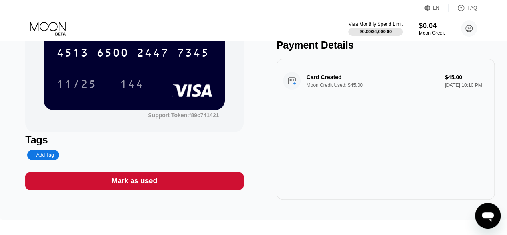
scroll to position [87, 0]
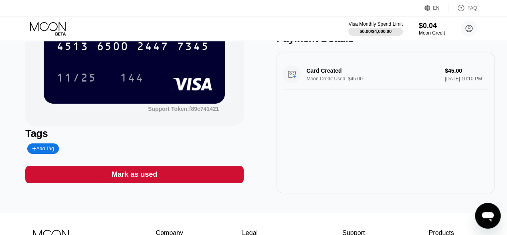
click at [181, 92] on div "$45.00 4513 6500 2447 7345 11/25 144" at bounding box center [134, 41] width 181 height 124
click at [195, 66] on div "[CREDIT_CARD_NUMBER] 11/25 144" at bounding box center [135, 53] width 156 height 47
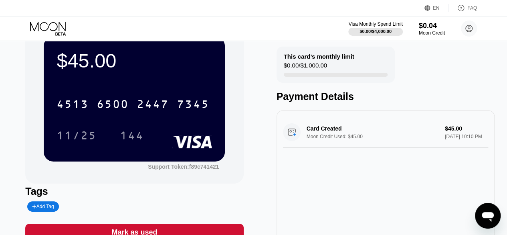
scroll to position [18, 0]
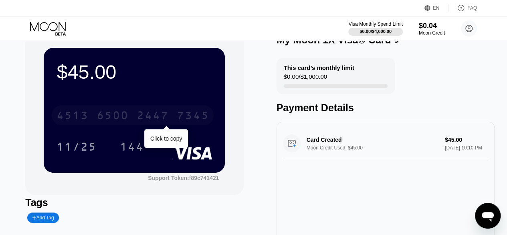
click at [146, 117] on div "2447" at bounding box center [153, 116] width 32 height 13
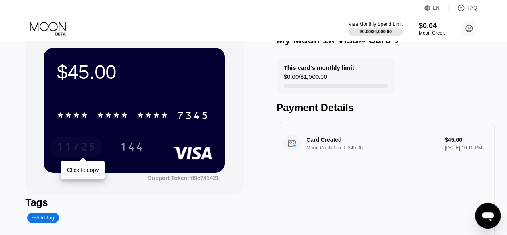
click at [94, 151] on div "11/25" at bounding box center [77, 147] width 40 height 13
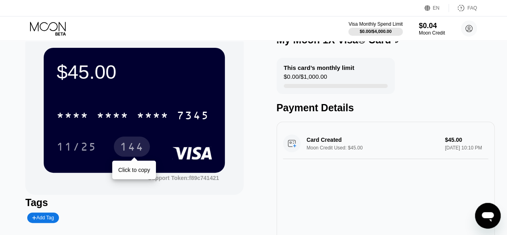
click at [137, 141] on div "144" at bounding box center [132, 146] width 36 height 20
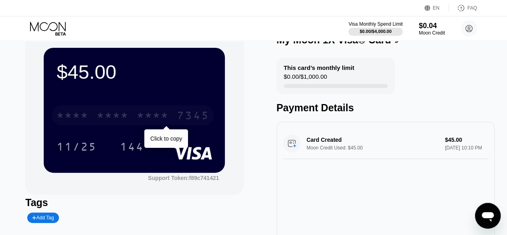
click at [141, 120] on div "* * * *" at bounding box center [153, 116] width 32 height 13
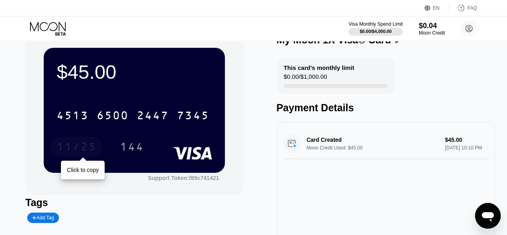
click at [83, 145] on div "11/25" at bounding box center [77, 147] width 40 height 13
click at [461, 147] on div "Card Created Moon Credit Used: $45.00 $45.00 [DATE] 10:10 PM" at bounding box center [385, 143] width 205 height 31
click at [188, 135] on div "[CREDIT_CARD_NUMBER] 11/25 144" at bounding box center [135, 122] width 156 height 47
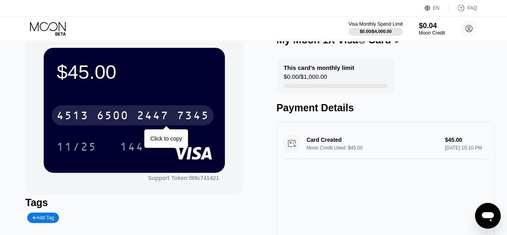
click at [97, 123] on div "6500" at bounding box center [113, 116] width 32 height 13
click at [97, 123] on div "* * * *" at bounding box center [113, 116] width 32 height 13
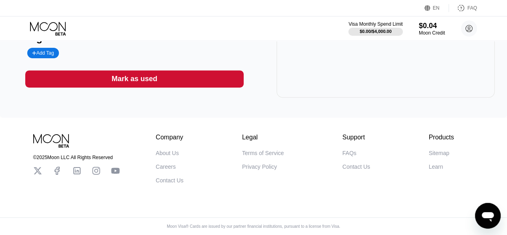
scroll to position [0, 0]
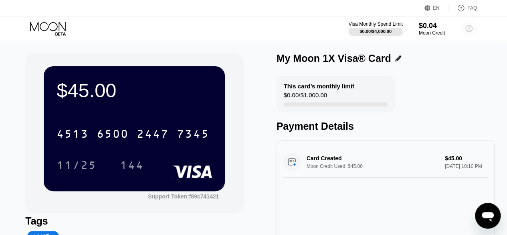
click at [471, 35] on circle at bounding box center [469, 28] width 16 height 16
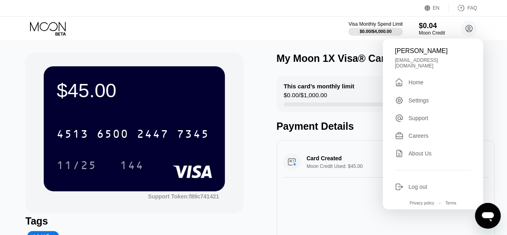
click at [425, 121] on div "Support" at bounding box center [419, 118] width 20 height 6
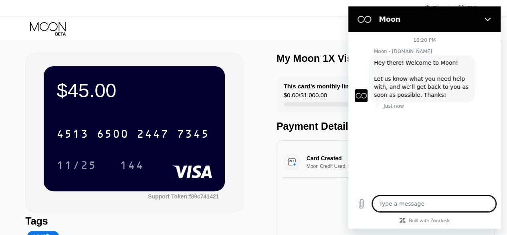
type textarea "x"
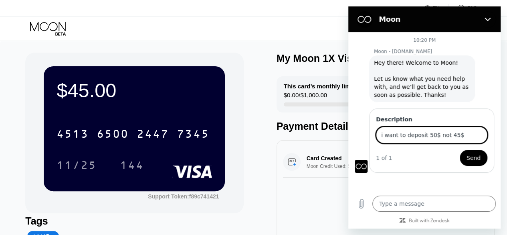
type input "i want to deposit 50$ not 45$"
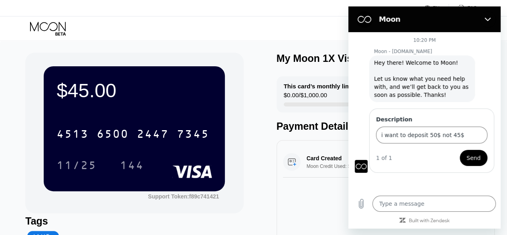
click at [473, 155] on span "Send" at bounding box center [474, 158] width 14 height 10
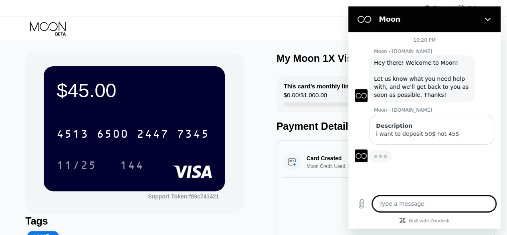
type textarea "x"
type textarea "h"
type textarea "x"
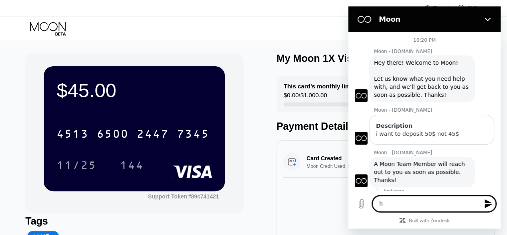
type textarea "ho"
type textarea "x"
type textarea "how"
type textarea "x"
type textarea "how"
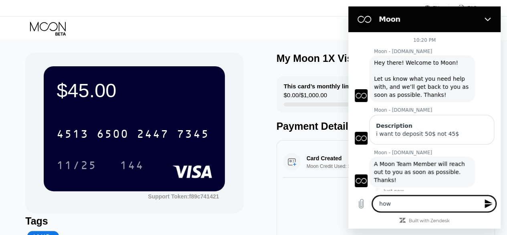
type textarea "x"
type textarea "how l"
type textarea "x"
type textarea "how li"
type textarea "x"
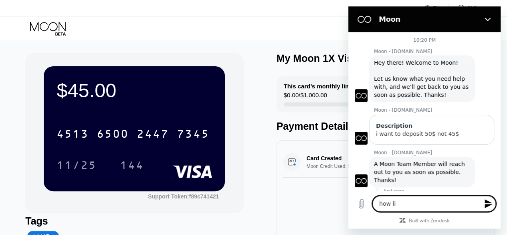
type textarea "how l"
type textarea "x"
type textarea "how ln"
type textarea "x"
type textarea "how lng"
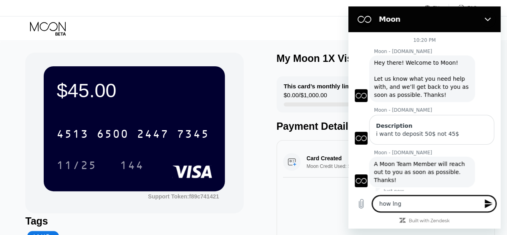
type textarea "x"
type textarea "how lng"
type textarea "x"
type textarea "how lng w"
type textarea "x"
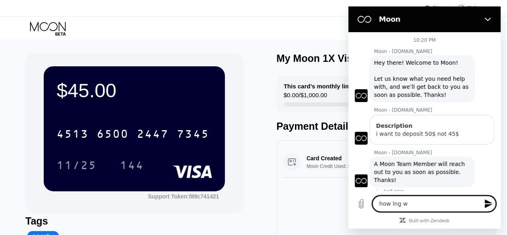
type textarea "how lng wi"
type textarea "x"
type textarea "how lng wil"
type textarea "x"
type textarea "how lng will"
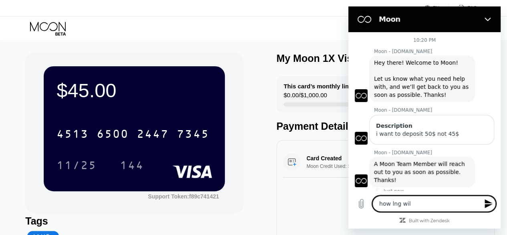
type textarea "x"
type textarea "how lng will"
type textarea "x"
type textarea "how lng will"
type textarea "x"
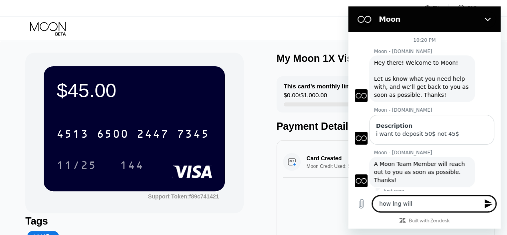
type textarea "how lng wil"
type textarea "x"
type textarea "how lng wi"
type textarea "x"
type textarea "how lng w"
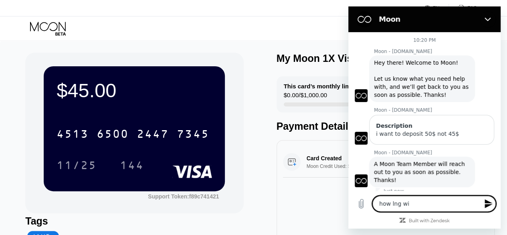
type textarea "x"
type textarea "how lng"
type textarea "x"
type textarea "how lng"
type textarea "x"
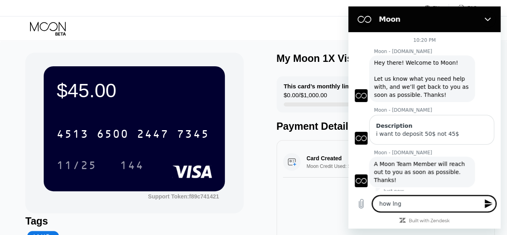
type textarea "how ln"
type textarea "x"
type textarea "how l"
type textarea "x"
type textarea "how lo"
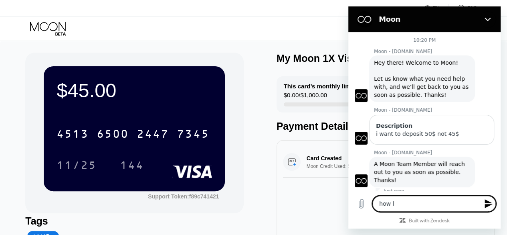
type textarea "x"
type textarea "how [PERSON_NAME]"
type textarea "x"
type textarea "how long"
type textarea "x"
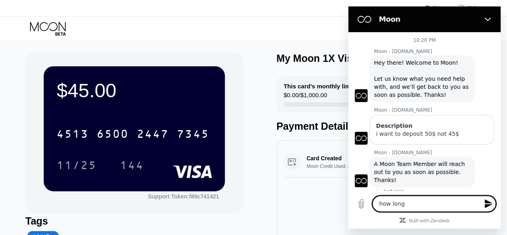
type textarea "how long"
type textarea "x"
type textarea "how long w"
type textarea "x"
type textarea "how long wi"
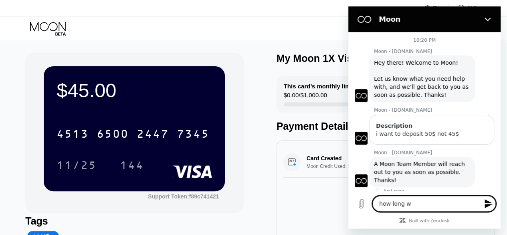
type textarea "x"
type textarea "how long wil"
type textarea "x"
type textarea "how long wil"
type textarea "x"
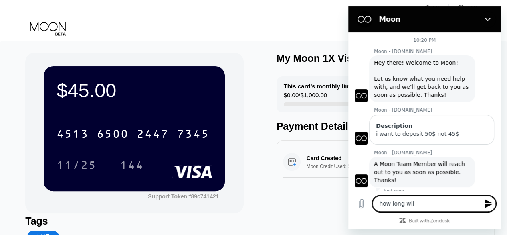
type textarea "how long wil"
type textarea "x"
type textarea "how long will"
type textarea "x"
type textarea "how long will"
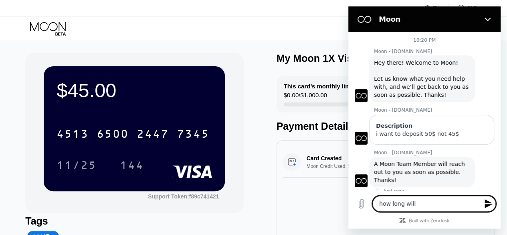
type textarea "x"
type textarea "how long will t"
type textarea "x"
type textarea "how long will th"
type textarea "x"
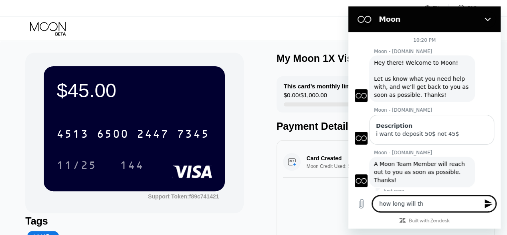
type textarea "how long will tha"
type textarea "x"
type textarea "how long will than"
type textarea "x"
type textarea "how long will tha"
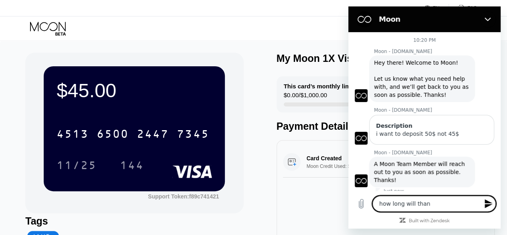
type textarea "x"
type textarea "how long will that"
type textarea "x"
type textarea "how long will that"
type textarea "x"
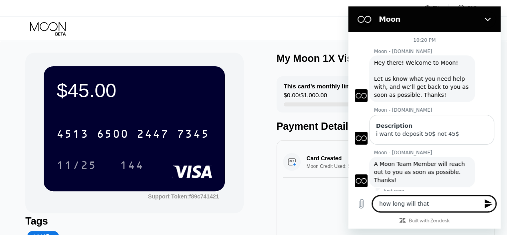
type textarea "how long will that t"
type textarea "x"
type textarea "how long will that ta"
type textarea "x"
type textarea "how long will that [PERSON_NAME]"
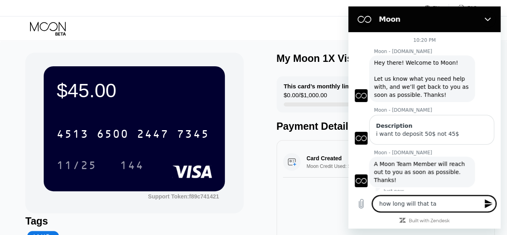
type textarea "x"
type textarea "how long will that take"
type textarea "x"
type textarea "how long will that takes"
type textarea "x"
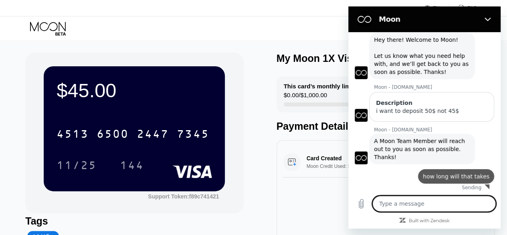
type textarea "x"
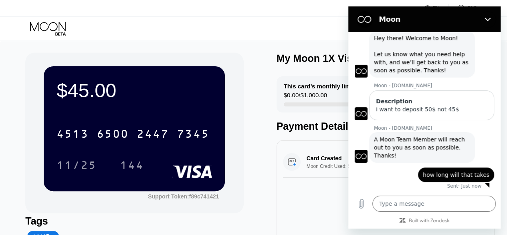
click at [142, 150] on div "[CREDIT_CARD_NUMBER] 11/25 144" at bounding box center [135, 140] width 156 height 47
click at [120, 119] on div "[CREDIT_CARD_NUMBER]" at bounding box center [135, 130] width 156 height 27
click at [182, 197] on div "Support Token: f89c741421" at bounding box center [183, 196] width 71 height 6
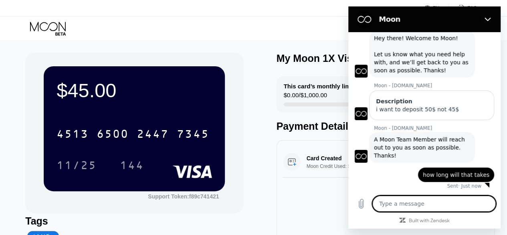
click at [400, 205] on textarea at bounding box center [433, 203] width 123 height 16
paste textarea "f89c741421"
type textarea "f89c741421"
type textarea "x"
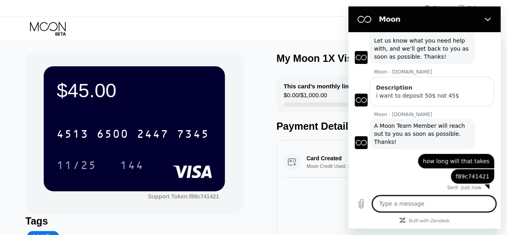
scroll to position [40, 0]
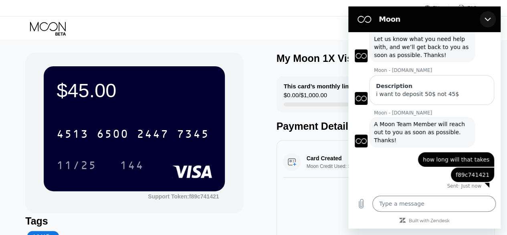
click at [491, 15] on button "Close" at bounding box center [488, 19] width 16 height 16
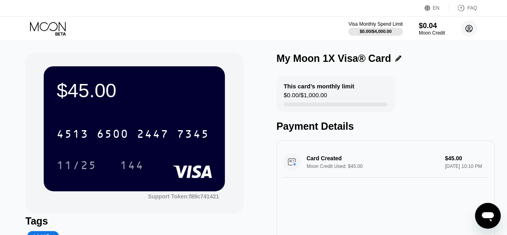
click at [473, 28] on circle at bounding box center [469, 28] width 16 height 16
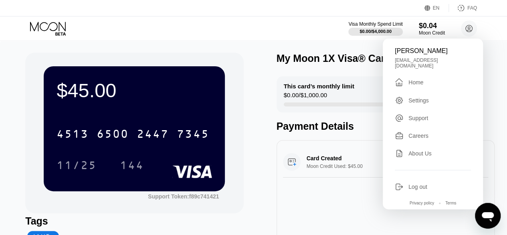
click at [485, 212] on icon "Open messaging window" at bounding box center [488, 217] width 12 height 10
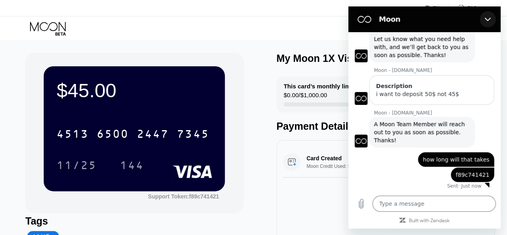
click at [489, 16] on icon "Close" at bounding box center [488, 19] width 6 height 6
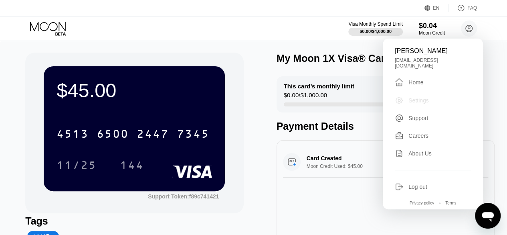
click at [418, 103] on div "Settings" at bounding box center [419, 100] width 20 height 6
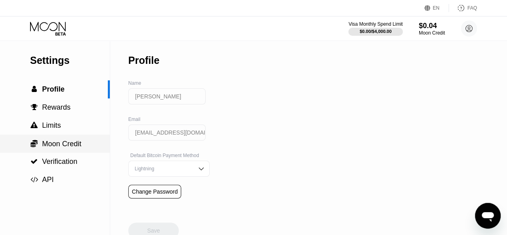
click at [65, 136] on div " Moon Credit" at bounding box center [55, 143] width 110 height 18
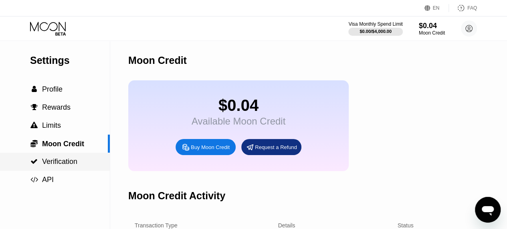
click at [53, 165] on span "Verification" at bounding box center [59, 161] width 35 height 8
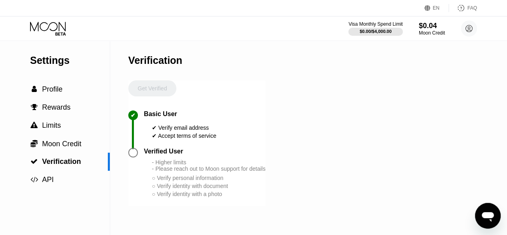
click at [127, 155] on div "Settings  Profile  Rewards  Limits  Moon Credit  Verification  API Verifi…" at bounding box center [253, 137] width 507 height 194
click at [133, 157] on div at bounding box center [133, 153] width 10 height 10
click at [501, 143] on div "Settings  Profile  Rewards  Limits  Moon Credit  Verification  API Verifi…" at bounding box center [253, 137] width 507 height 194
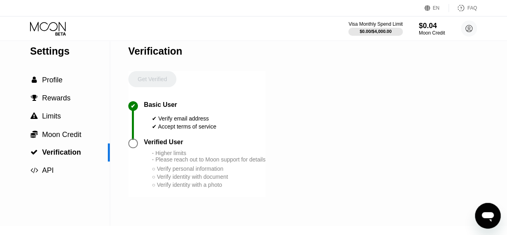
scroll to position [6, 0]
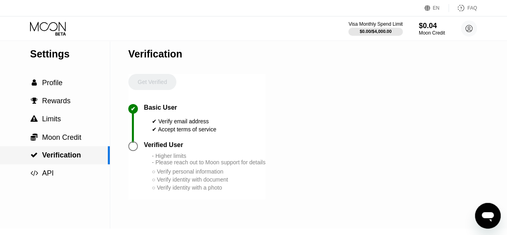
click at [77, 154] on span "Verification" at bounding box center [61, 155] width 39 height 8
click at [70, 133] on div " Moon Credit" at bounding box center [55, 137] width 110 height 18
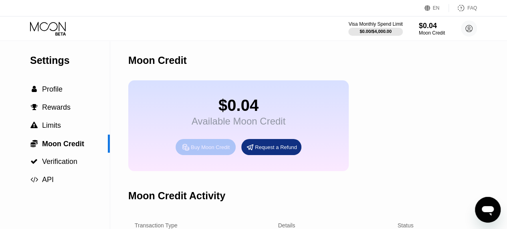
click at [219, 150] on div "Buy Moon Credit" at bounding box center [210, 147] width 39 height 7
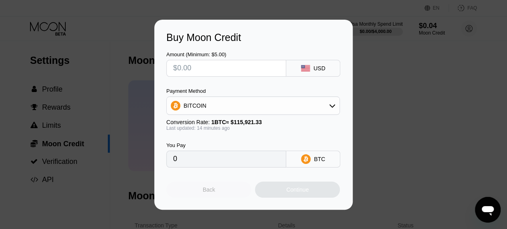
click at [215, 190] on div "Back" at bounding box center [208, 189] width 85 height 16
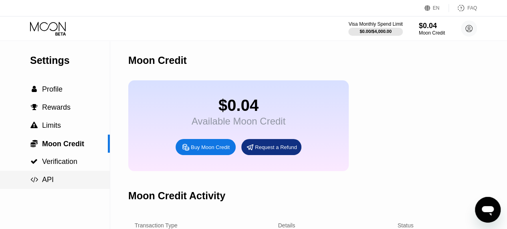
click at [64, 173] on div " API" at bounding box center [55, 179] width 110 height 18
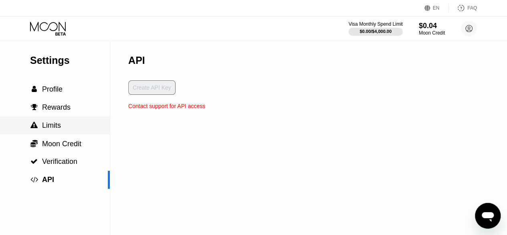
click at [64, 134] on div " Limits" at bounding box center [55, 125] width 110 height 18
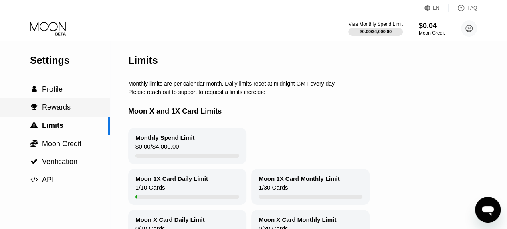
click at [67, 109] on span "Rewards" at bounding box center [56, 107] width 28 height 8
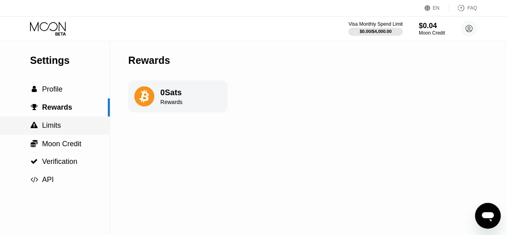
click at [49, 129] on span "Limits" at bounding box center [51, 125] width 19 height 8
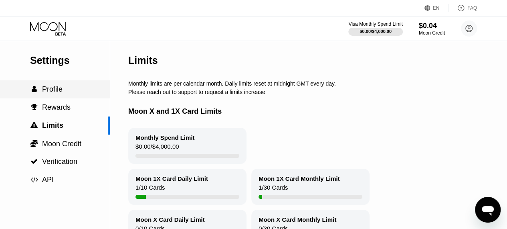
click at [54, 98] on div " Profile" at bounding box center [55, 89] width 110 height 18
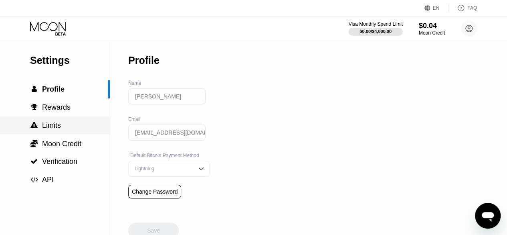
click at [53, 129] on span "Limits" at bounding box center [51, 125] width 19 height 8
click at [67, 111] on span "Rewards" at bounding box center [56, 107] width 28 height 8
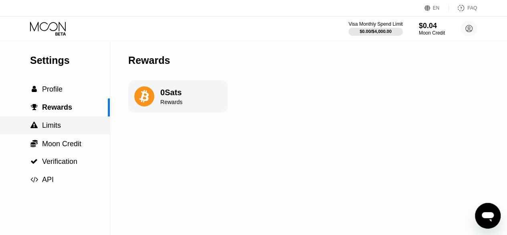
click at [69, 129] on div " Limits" at bounding box center [55, 125] width 110 height 8
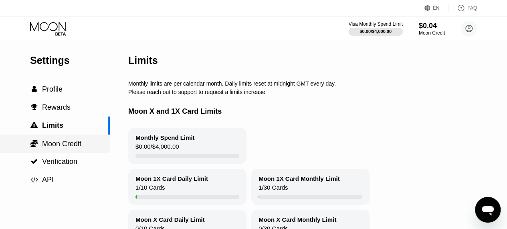
click at [69, 144] on span "Moon Credit" at bounding box center [61, 144] width 39 height 8
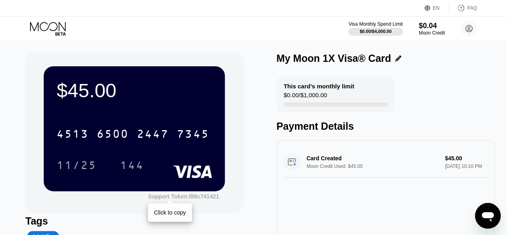
drag, startPoint x: 177, startPoint y: 202, endPoint x: 176, endPoint y: 191, distance: 11.3
click at [176, 191] on div "$45.00 4513 6500 2447 7345 11/25 144 Support Token: f89c741421 Click to copy" at bounding box center [134, 133] width 218 height 160
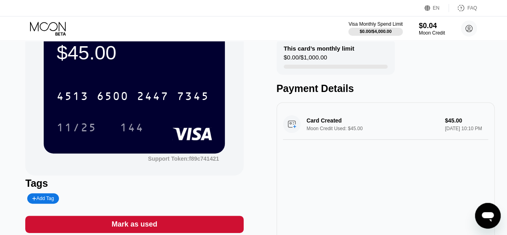
scroll to position [32, 0]
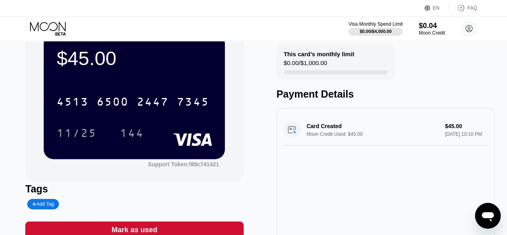
click at [471, 33] on circle at bounding box center [469, 28] width 16 height 16
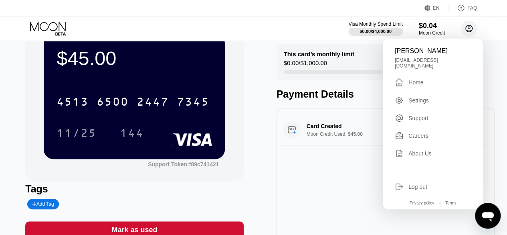
click at [439, 87] on div " Home" at bounding box center [433, 82] width 76 height 10
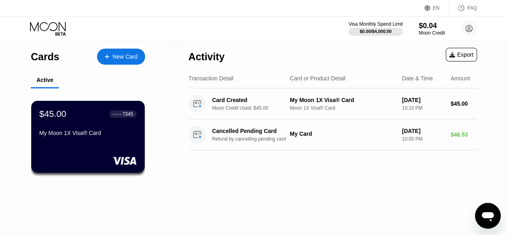
click at [424, 133] on div "[DATE]" at bounding box center [423, 130] width 42 height 6
click at [277, 140] on div "Refund by cancelling pending card" at bounding box center [254, 139] width 85 height 6
click at [247, 136] on div "Cancelled Pending Card Refund by cancelling pending card" at bounding box center [254, 134] width 85 height 14
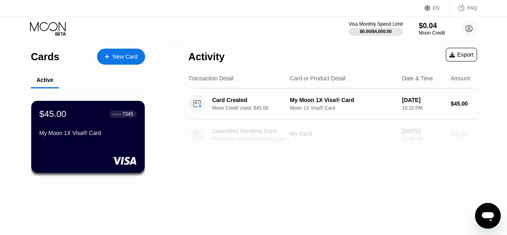
click at [204, 137] on circle at bounding box center [197, 134] width 18 height 18
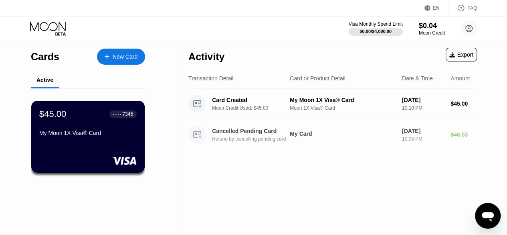
click at [248, 132] on div "Cancelled Pending Card" at bounding box center [252, 130] width 80 height 6
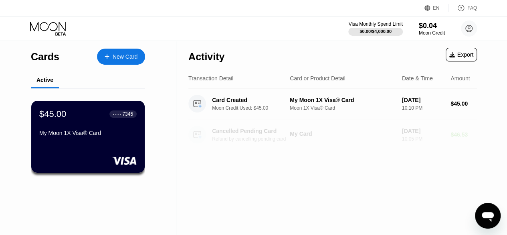
click at [248, 132] on div "Cancelled Pending Card" at bounding box center [252, 130] width 80 height 6
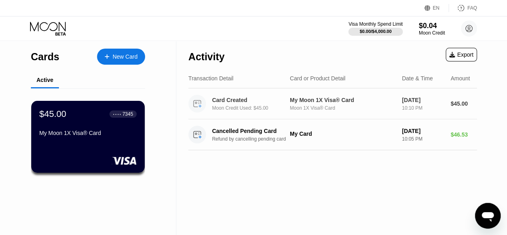
click at [293, 109] on div "Moon 1X Visa® Card" at bounding box center [343, 108] width 106 height 6
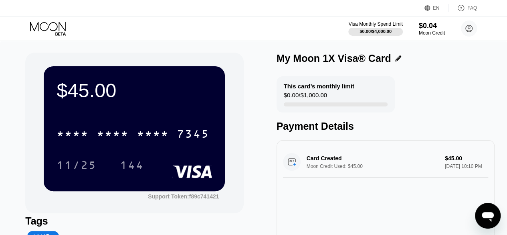
click at [395, 59] on icon at bounding box center [398, 58] width 6 height 6
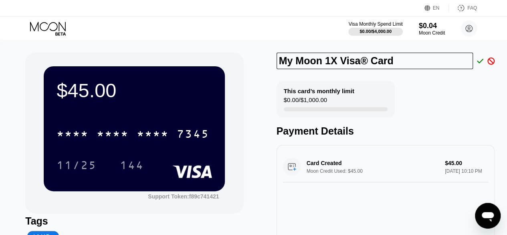
click at [495, 59] on div "$45.00 * * * * * * * * * * * * 7345 11/25 144 Support Token: f89c741421 Tags Ad…" at bounding box center [253, 172] width 507 height 265
click at [492, 61] on icon at bounding box center [490, 60] width 7 height 7
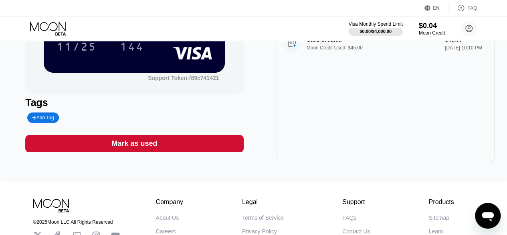
scroll to position [119, 0]
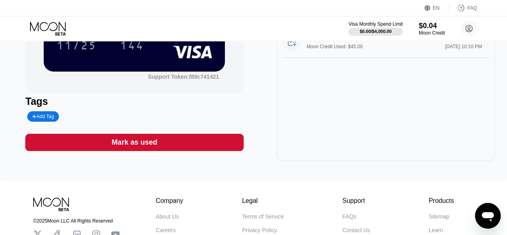
click at [478, 206] on div "© 2025 Moon LLC All Rights Reserved Company About Us Careers Contact Us Legal T…" at bounding box center [253, 214] width 481 height 66
click at [492, 214] on icon "Open messaging window" at bounding box center [488, 217] width 12 height 10
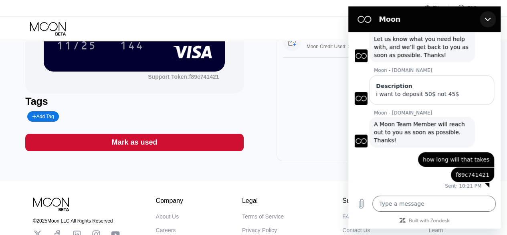
click at [487, 20] on icon "Close" at bounding box center [488, 20] width 6 height 4
type textarea "x"
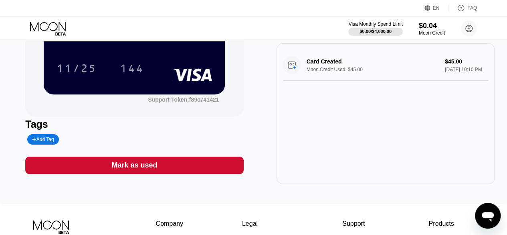
scroll to position [101, 0]
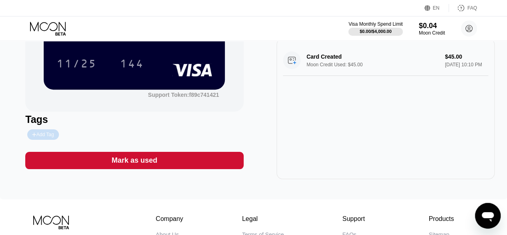
click at [59, 134] on div "Add Tag" at bounding box center [42, 134] width 31 height 10
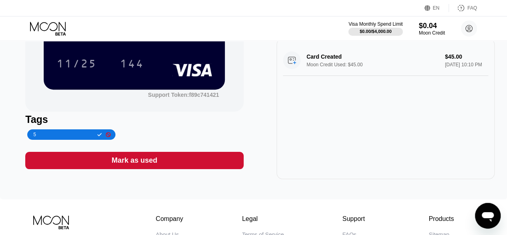
type input "5"
click at [97, 136] on icon at bounding box center [99, 134] width 4 height 5
click at [37, 136] on icon at bounding box center [36, 134] width 3 height 4
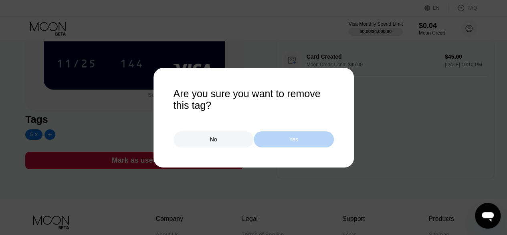
click at [285, 138] on div "Yes" at bounding box center [294, 139] width 80 height 16
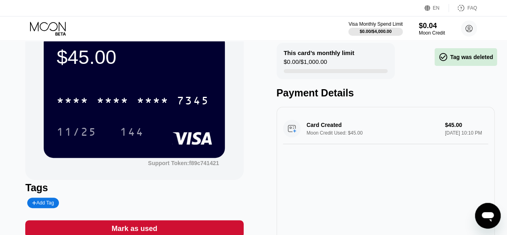
scroll to position [28, 0]
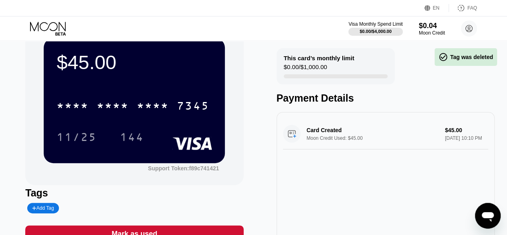
click at [455, 145] on div "Card Created Moon Credit Used: $45.00 $45.00 [DATE] 10:10 PM" at bounding box center [385, 133] width 205 height 31
click at [483, 121] on div "Card Created Moon Credit Used: $45.00 $45.00 [DATE] 10:10 PM" at bounding box center [386, 182] width 218 height 140
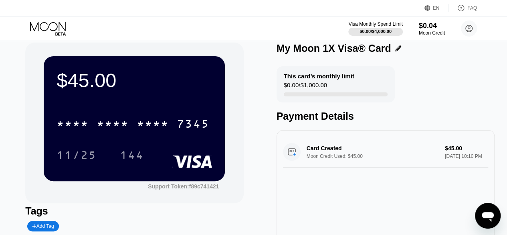
scroll to position [0, 0]
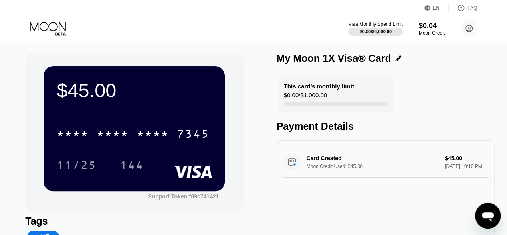
click at [419, 34] on div "Moon Credit" at bounding box center [432, 33] width 26 height 6
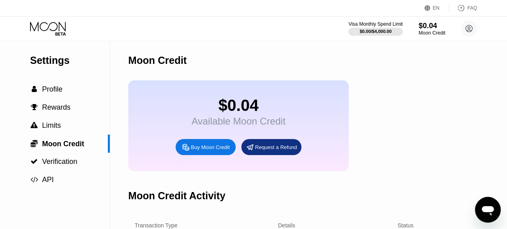
click at [428, 28] on div "$0.04" at bounding box center [432, 25] width 27 height 8
click at [74, 93] on div " Profile" at bounding box center [55, 89] width 110 height 8
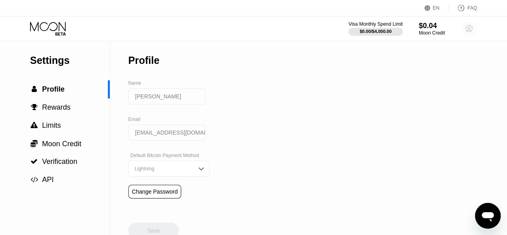
click at [472, 30] on circle at bounding box center [469, 28] width 16 height 16
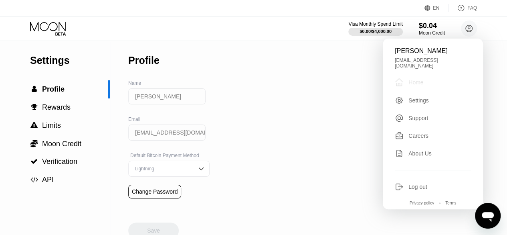
click at [415, 84] on div "Home" at bounding box center [416, 82] width 15 height 6
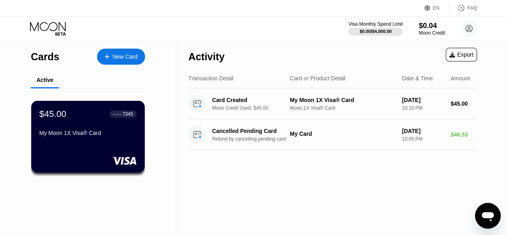
click at [483, 214] on icon "Open messaging window" at bounding box center [488, 217] width 12 height 10
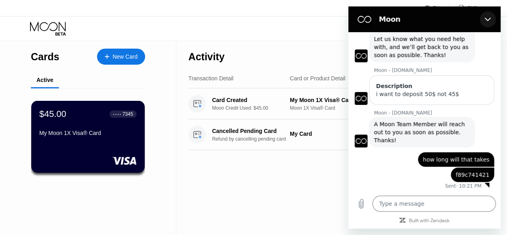
click at [488, 18] on icon "Close" at bounding box center [488, 19] width 6 height 6
type textarea "x"
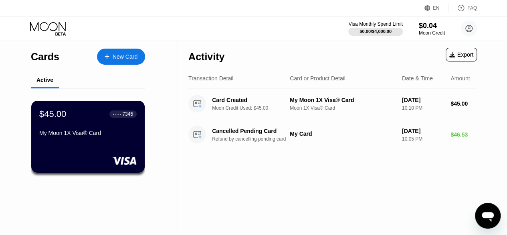
click at [429, 8] on icon at bounding box center [428, 8] width 6 height 6
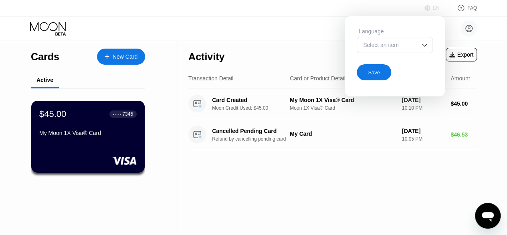
click at [429, 8] on icon at bounding box center [428, 8] width 6 height 6
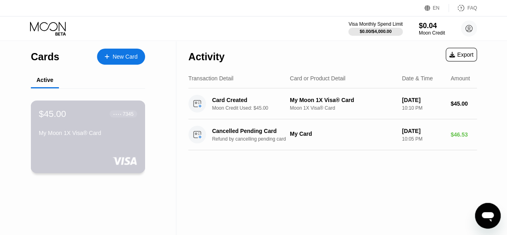
click at [109, 119] on div "$45.00 ● ● ● ● 7345" at bounding box center [88, 113] width 98 height 10
